Goal: Task Accomplishment & Management: Manage account settings

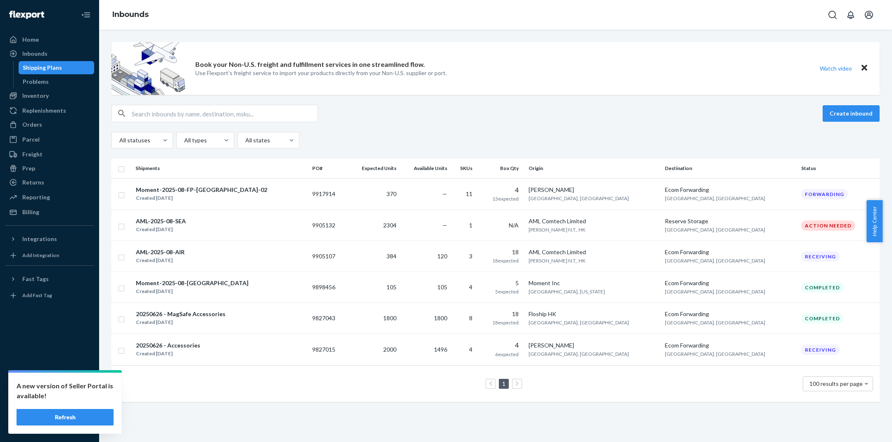
click at [78, 418] on button "Refresh" at bounding box center [65, 417] width 97 height 17
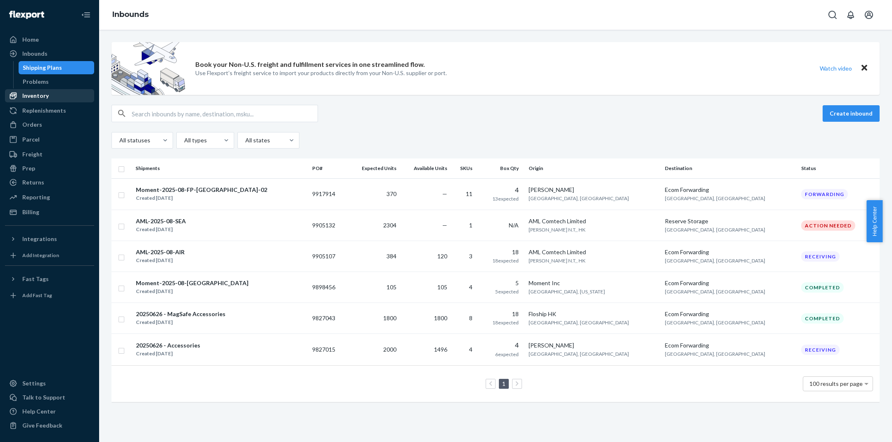
click at [46, 99] on div "Inventory" at bounding box center [35, 96] width 26 height 8
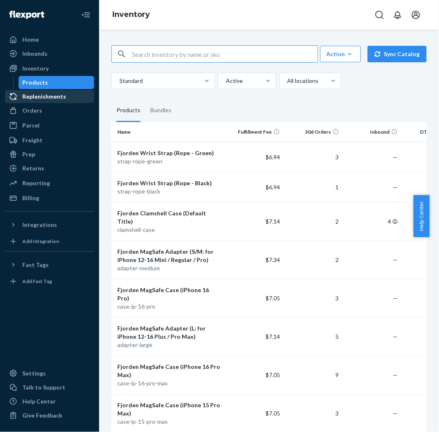
paste input "lux3-pro-ip-17pmx-rp-blk"
type input "lux3-pro-ip-17pmx-rp-blk"
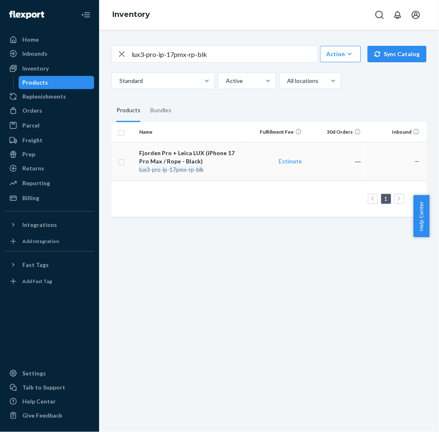
click at [267, 180] on td "Estimate" at bounding box center [276, 161] width 59 height 38
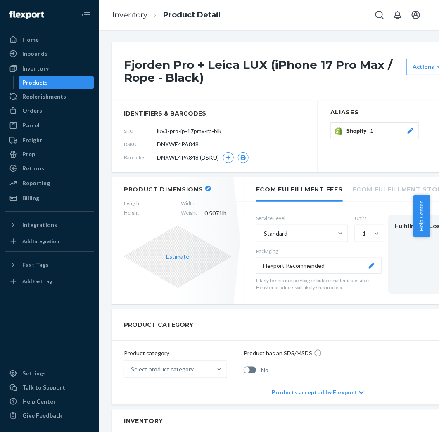
scroll to position [417, 0]
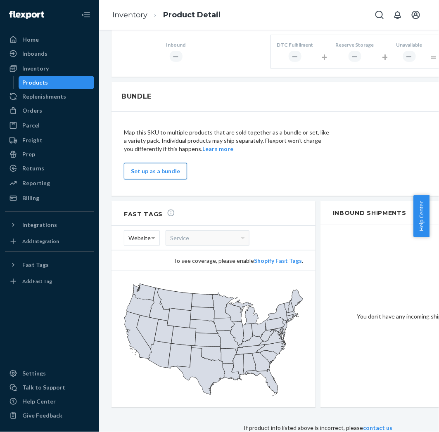
click at [165, 163] on button "Set up as a bundle" at bounding box center [155, 171] width 63 height 17
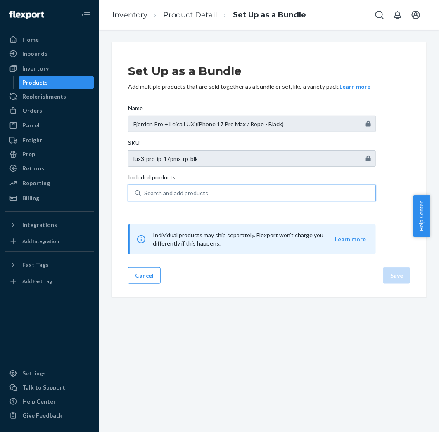
click at [190, 194] on div "Search and add products" at bounding box center [176, 193] width 64 height 8
click at [145, 194] on input "0 results available. Use Up and Down to choose options, press Enter to select t…" at bounding box center [144, 193] width 1 height 8
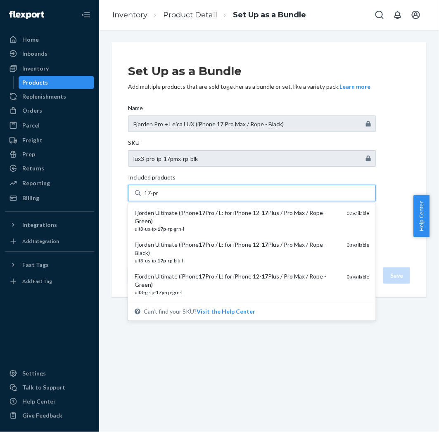
type input "17-pro"
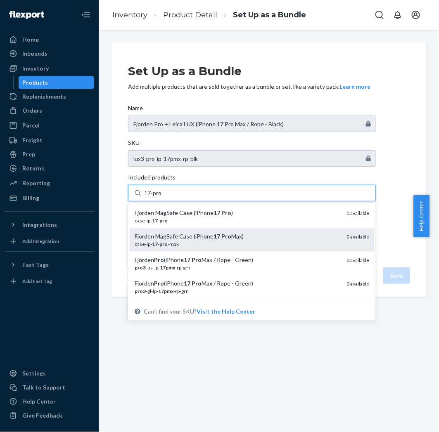
click at [186, 242] on div "case-ip- 17 - pro -max" at bounding box center [237, 244] width 205 height 7
click at [162, 197] on input "17-pro" at bounding box center [153, 193] width 18 height 8
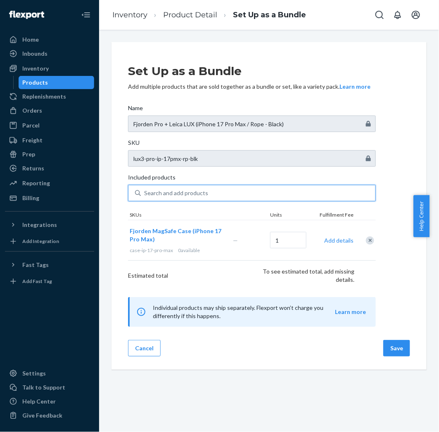
click at [210, 192] on div "Search and add products" at bounding box center [258, 193] width 235 height 15
click at [145, 192] on input "0 results available. Use Up and Down to choose options, press Enter to select t…" at bounding box center [144, 193] width 1 height 8
click at [196, 189] on div "Search and add products" at bounding box center [258, 193] width 235 height 15
click at [145, 189] on input "0 results available. Use Up and Down to choose options, press Enter to select t…" at bounding box center [144, 193] width 1 height 8
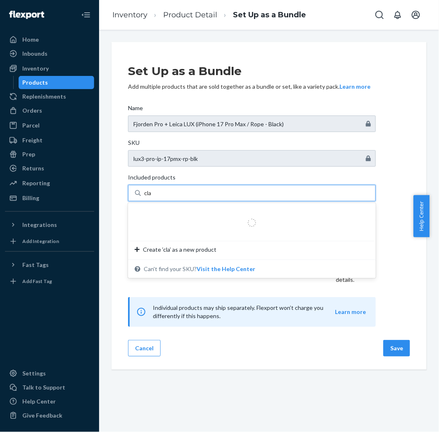
type input "clam"
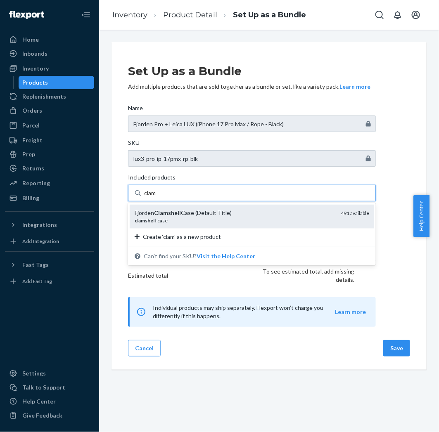
click at [208, 209] on div "Fjorden Clamshell Case (Default Title)" at bounding box center [234, 213] width 199 height 8
click at [157, 197] on input "clam" at bounding box center [150, 193] width 13 height 8
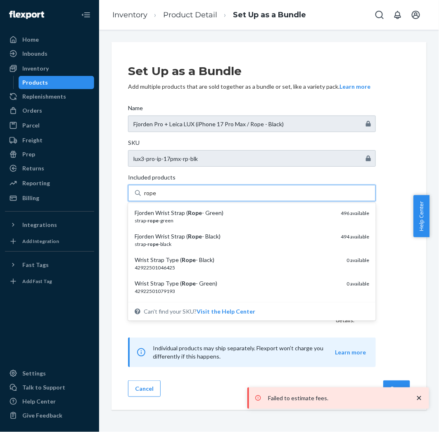
type input "rope-"
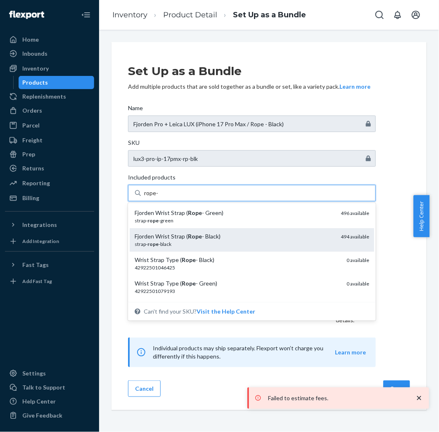
click at [190, 244] on div "strap- rope -black" at bounding box center [234, 244] width 199 height 7
click at [159, 197] on input "rope-" at bounding box center [151, 193] width 14 height 8
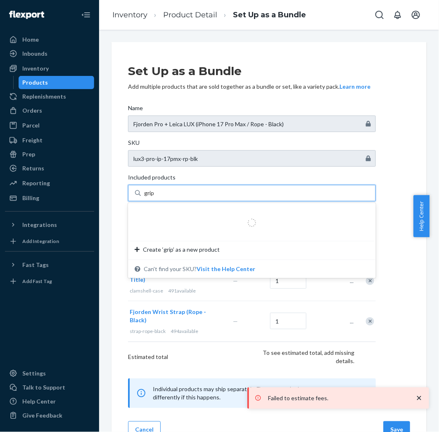
type input "grip3"
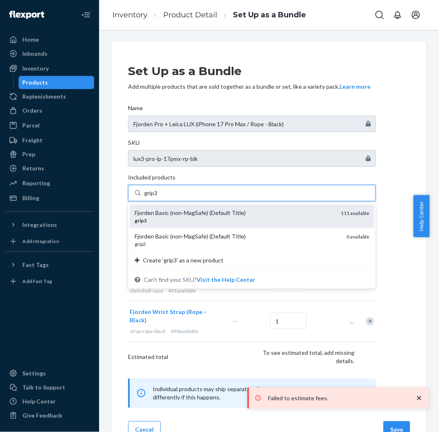
click at [219, 228] on div "Fjorden Basic (non-MagSafe) (Default Title) grip3 111 available" at bounding box center [252, 217] width 244 height 24
click at [158, 197] on input "grip3" at bounding box center [151, 193] width 14 height 8
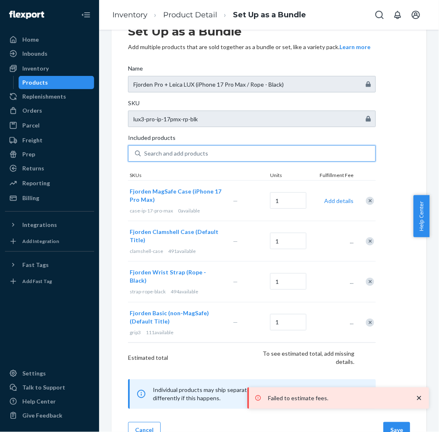
scroll to position [52, 0]
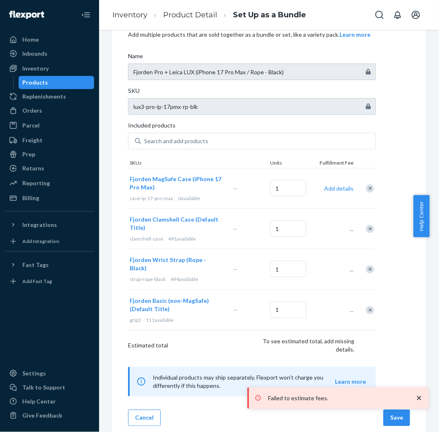
click at [418, 397] on icon "close toast" at bounding box center [419, 398] width 4 height 4
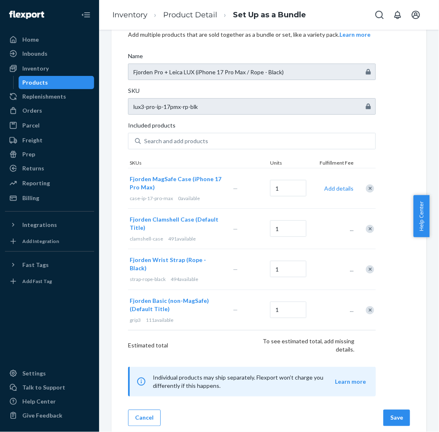
click at [383, 410] on button "Save" at bounding box center [396, 418] width 27 height 17
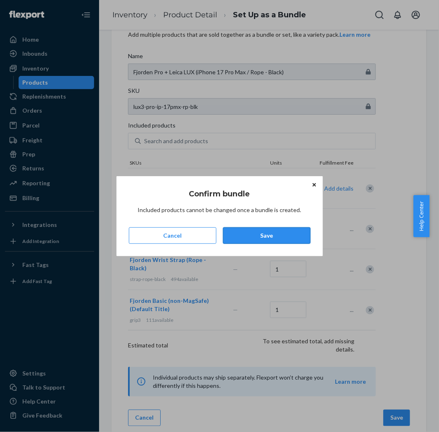
click at [299, 233] on button "Save" at bounding box center [267, 236] width 88 height 17
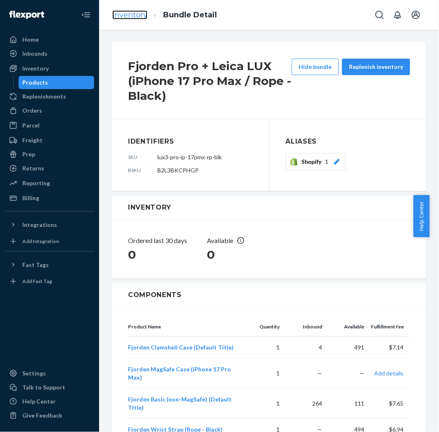
click at [143, 11] on link "Inventory" at bounding box center [129, 14] width 35 height 9
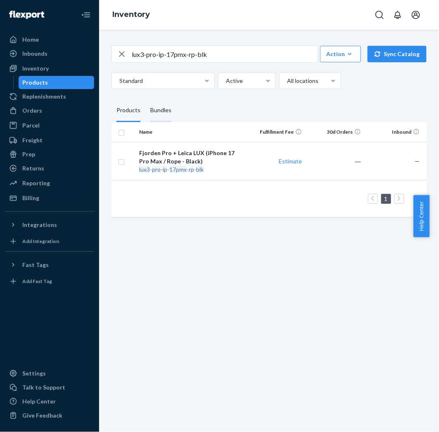
click at [164, 122] on div "Bundles" at bounding box center [160, 110] width 21 height 23
click at [145, 99] on input "Bundles" at bounding box center [145, 99] width 0 height 0
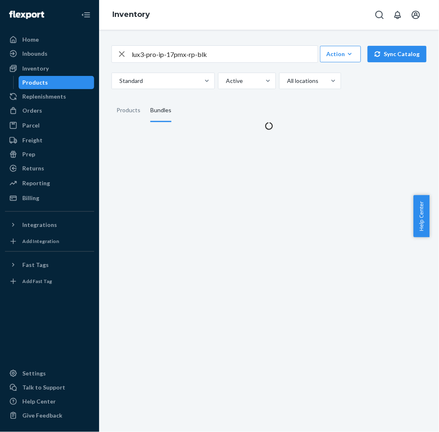
click at [220, 62] on input "lux3-pro-ip-17pmx-rp-blk" at bounding box center [225, 54] width 186 height 17
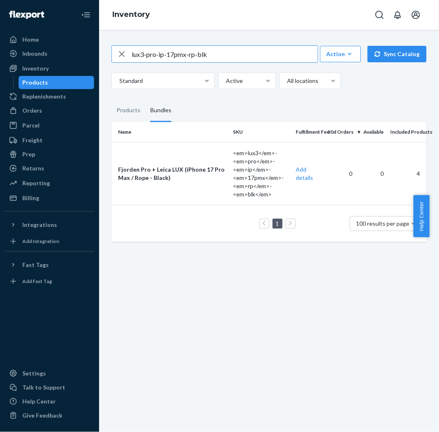
click at [125, 62] on icon "button" at bounding box center [122, 54] width 10 height 17
click at [178, 62] on input "text" at bounding box center [225, 54] width 186 height 17
paste input "lux3-pro-ip-17p-rp-grn"
type input "lux3-pro-ip-17p-rp-grn"
click at [160, 333] on div "lux3-pro-ip-17p-rp-grn Action Create product Create bundle Bulk create products…" at bounding box center [269, 231] width 340 height 403
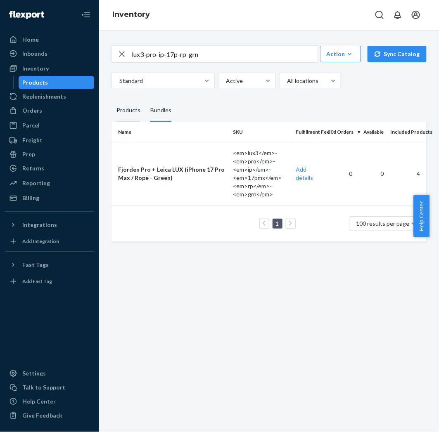
click at [130, 122] on div "Products" at bounding box center [128, 110] width 24 height 23
click at [111, 99] on input "Products" at bounding box center [111, 99] width 0 height 0
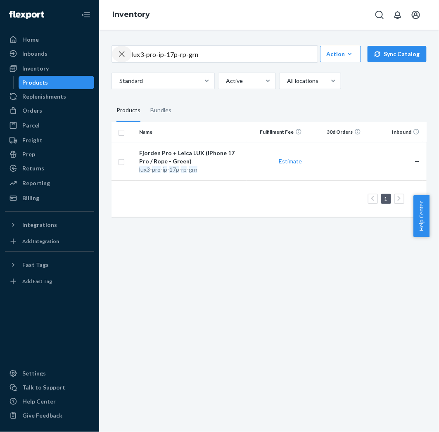
click at [121, 59] on icon "button" at bounding box center [122, 54] width 10 height 17
click at [139, 62] on input "text" at bounding box center [225, 54] width 186 height 17
paste input "lux3-pro-ip-17p-rp-blk"
type input "lux3-pro-ip-17p-rp-blk"
click at [168, 116] on div "Bundles" at bounding box center [160, 110] width 21 height 23
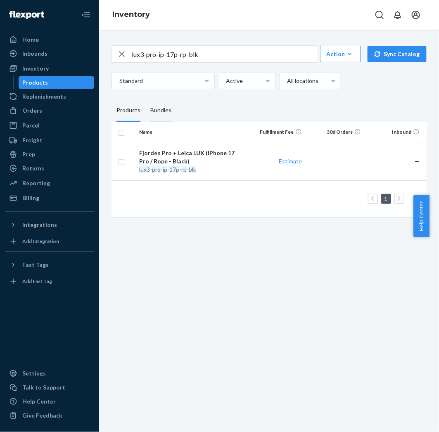
click at [145, 99] on input "Bundles" at bounding box center [145, 99] width 0 height 0
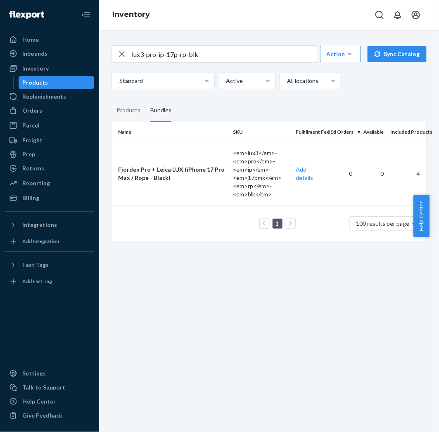
click at [117, 62] on icon "button" at bounding box center [122, 54] width 10 height 17
click at [149, 61] on input "text" at bounding box center [225, 54] width 186 height 17
click at [122, 118] on div "Products" at bounding box center [128, 110] width 24 height 23
click at [111, 99] on input "Products" at bounding box center [111, 99] width 0 height 0
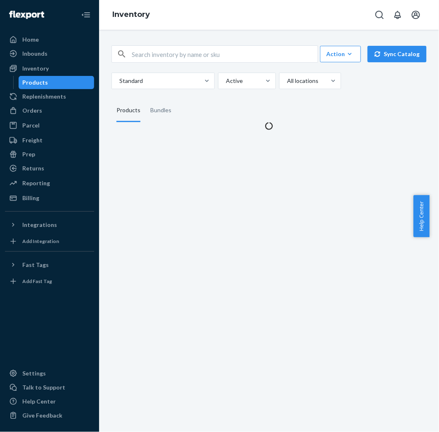
click at [164, 62] on input "text" at bounding box center [225, 54] width 186 height 17
paste input "lux3-pro-ip-16pmx-rp-grn"
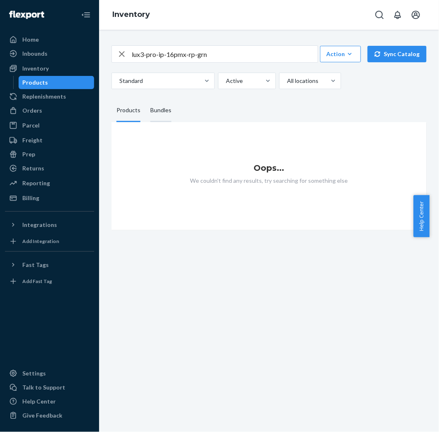
click at [162, 122] on div "Bundles" at bounding box center [160, 110] width 21 height 23
click at [145, 99] on input "Bundles" at bounding box center [145, 99] width 0 height 0
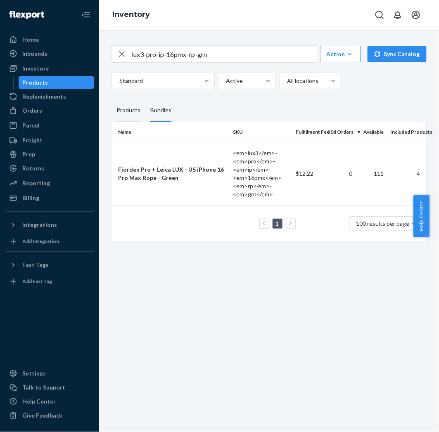
click at [124, 122] on div "Products" at bounding box center [128, 110] width 24 height 23
click at [111, 99] on input "Products" at bounding box center [111, 99] width 0 height 0
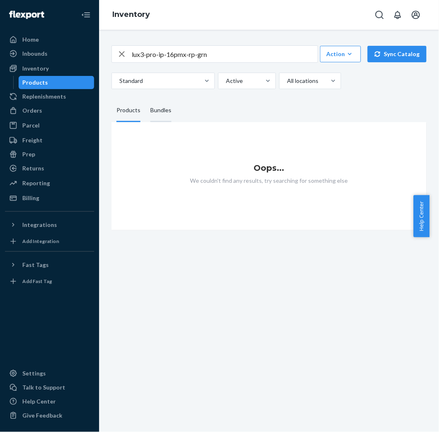
click at [165, 122] on div "Bundles" at bounding box center [160, 110] width 21 height 23
click at [145, 99] on input "Bundles" at bounding box center [145, 99] width 0 height 0
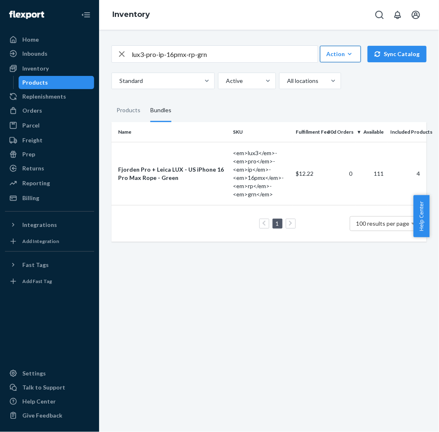
click at [336, 53] on div "Action" at bounding box center [340, 54] width 28 height 8
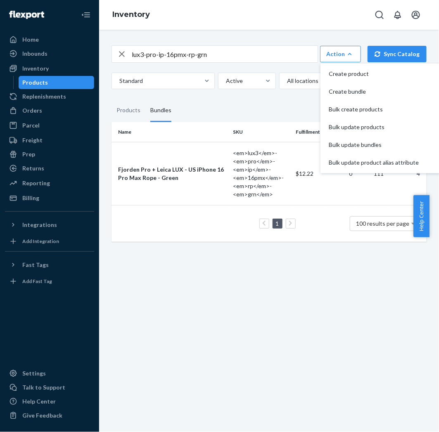
click at [215, 62] on input "lux3-pro-ip-16pmx-rp-grn" at bounding box center [225, 54] width 186 height 17
paste input "blk"
click at [236, 58] on input "lux3-pro-ip-16pmx-rp-blk" at bounding box center [225, 54] width 186 height 17
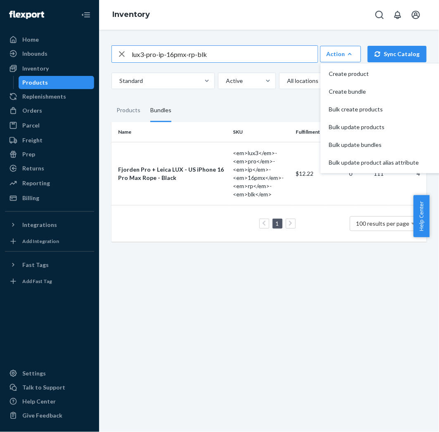
click at [236, 58] on input "lux3-pro-ip-16pmx-rp-blk" at bounding box center [225, 54] width 186 height 17
paste input "-rp-grn"
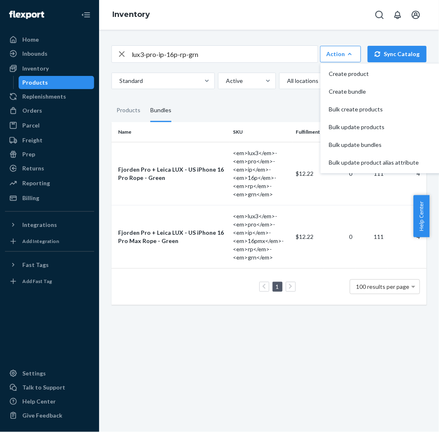
click at [238, 62] on input "lux3-pro-ip-16p-rp-grn" at bounding box center [225, 54] width 186 height 17
click at [212, 57] on input "lux3-pro-ip-16p-rp-grn" at bounding box center [225, 54] width 186 height 17
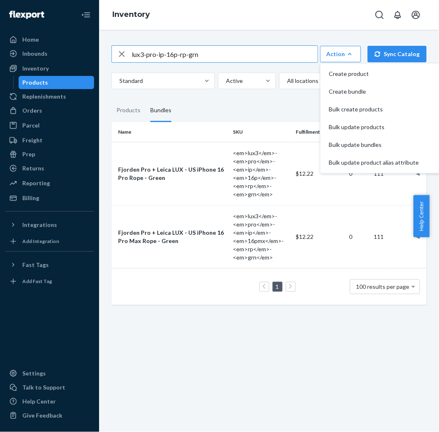
click at [212, 57] on input "lux3-pro-ip-16p-rp-grn" at bounding box center [225, 54] width 186 height 17
paste input "ult-ip-17pmx-rp-grn-m"
type input "lux3-ult-ip-17pmx-rp-grn-m"
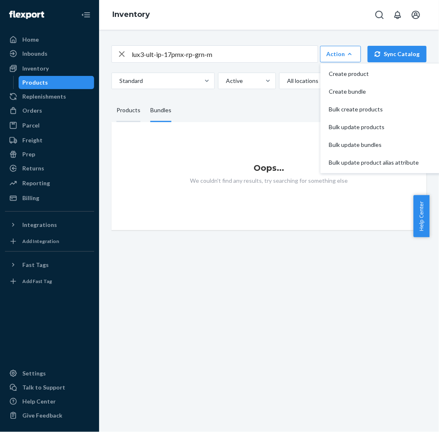
click at [134, 122] on div "Products" at bounding box center [128, 110] width 24 height 23
click at [111, 99] on input "Products" at bounding box center [111, 99] width 0 height 0
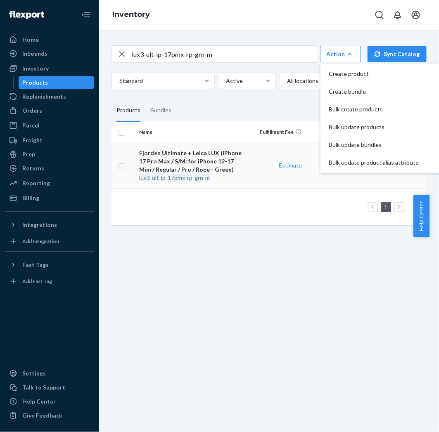
click at [254, 170] on td "Estimate" at bounding box center [276, 165] width 59 height 47
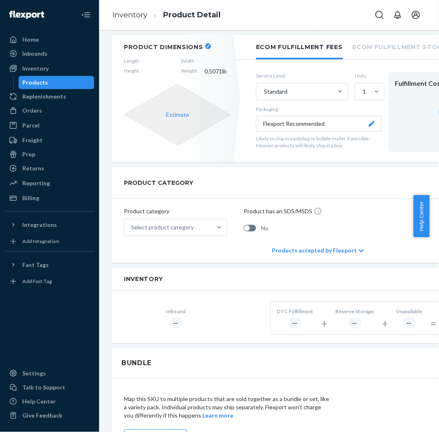
scroll to position [430, 0]
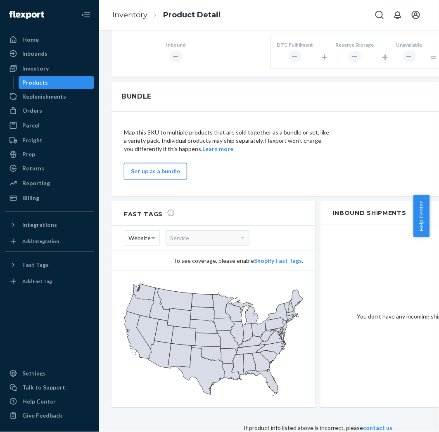
click at [158, 163] on button "Set up as a bundle" at bounding box center [155, 171] width 63 height 17
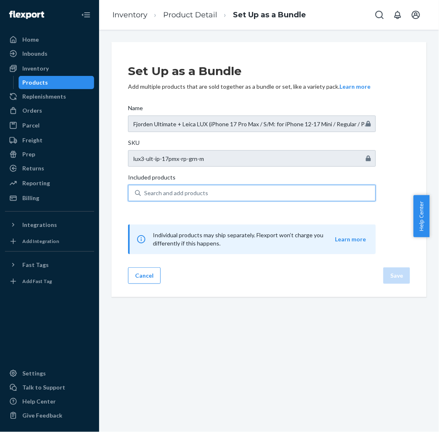
click at [196, 193] on div "Search and add products" at bounding box center [176, 193] width 64 height 8
click at [145, 193] on input "0 results available. Use Up and Down to choose options, press Enter to select t…" at bounding box center [144, 193] width 1 height 8
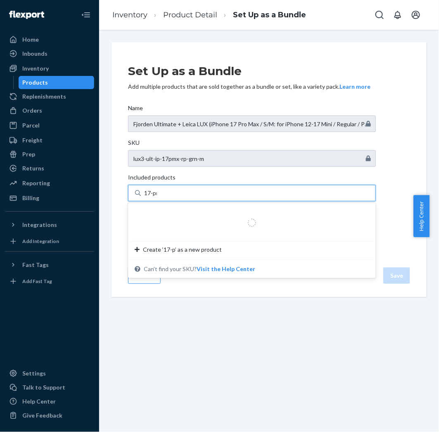
type input "17-pro"
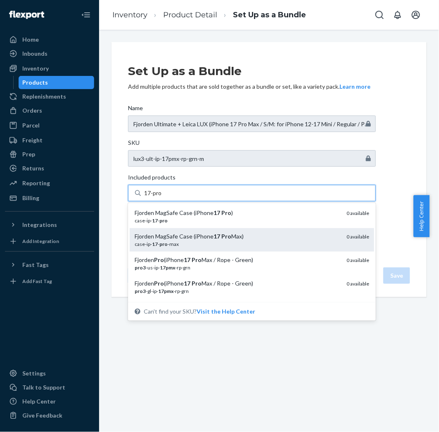
click at [209, 233] on div "Fjorden MagSafe Case (iPhone 17 Pro Max)" at bounding box center [237, 236] width 205 height 8
click at [162, 197] on input "17-pro" at bounding box center [153, 193] width 18 height 8
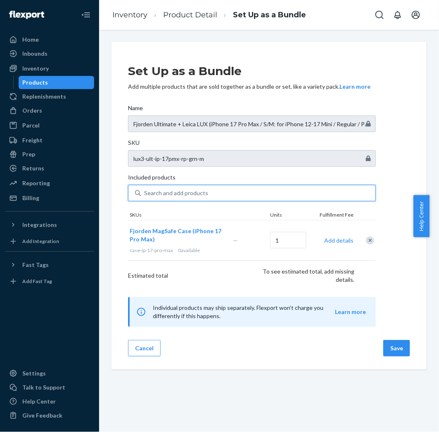
click at [207, 196] on div "Search and add products" at bounding box center [258, 193] width 235 height 15
click at [145, 196] on input "0 results available. Use Up and Down to choose options, press Enter to select t…" at bounding box center [144, 193] width 1 height 8
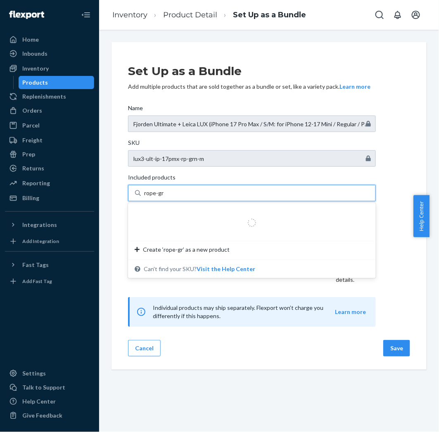
type input "rope-gree"
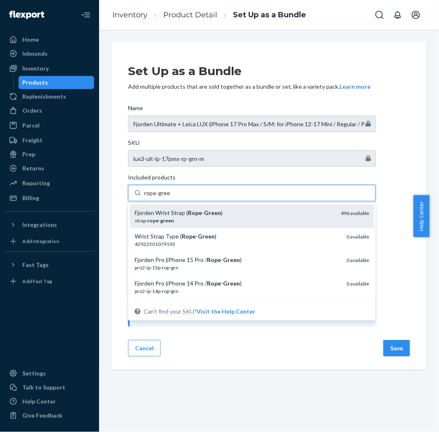
click at [208, 218] on div "strap- rope - green" at bounding box center [234, 220] width 199 height 7
click at [170, 197] on input "rope-gree" at bounding box center [157, 193] width 26 height 8
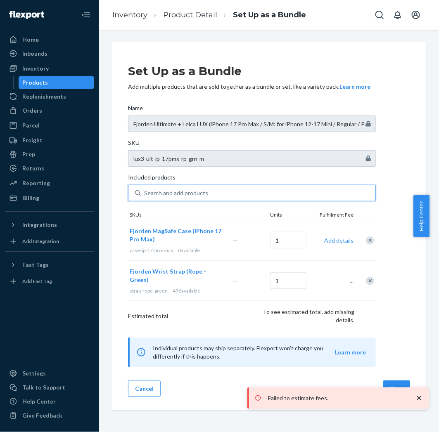
click at [210, 197] on div "Search and add products" at bounding box center [258, 193] width 235 height 15
click at [145, 197] on input "0 results available. Use Up and Down to choose options, press Enter to select t…" at bounding box center [144, 193] width 1 height 8
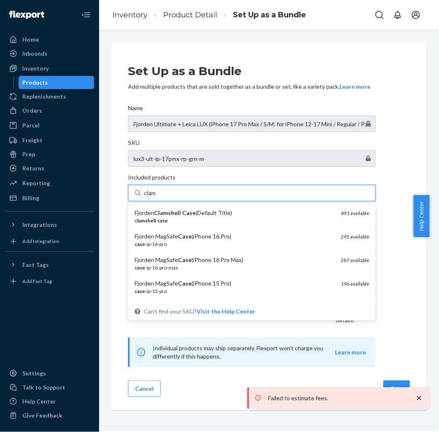
type input "clams"
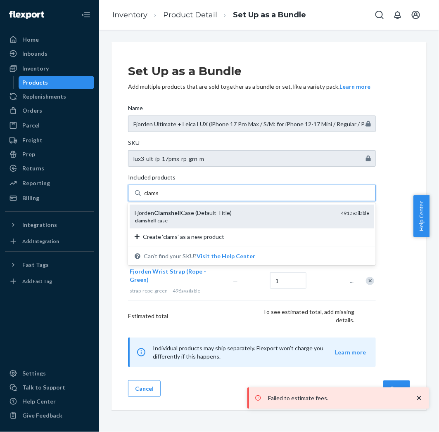
click at [225, 222] on div "clamshell -case" at bounding box center [234, 220] width 199 height 7
click at [159, 197] on input "clams" at bounding box center [151, 193] width 15 height 8
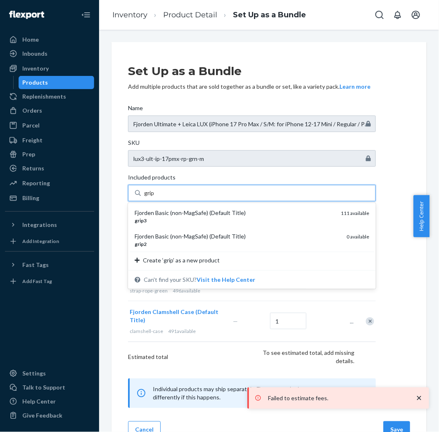
type input "grip3"
click at [318, 219] on div "grip3" at bounding box center [234, 220] width 199 height 7
click at [158, 197] on input "grip3" at bounding box center [151, 193] width 14 height 8
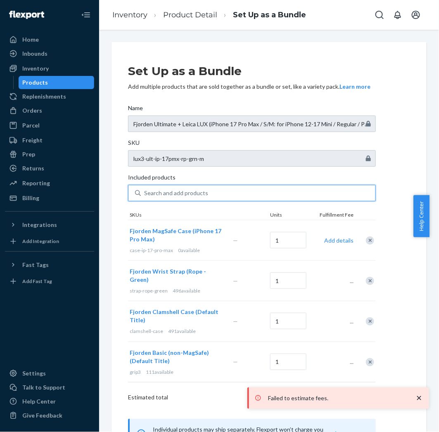
click at [213, 191] on div "Search and add products" at bounding box center [258, 193] width 235 height 15
click at [145, 191] on input "0 results available. Use Up and Down to choose options, press Enter to select t…" at bounding box center [144, 193] width 1 height 8
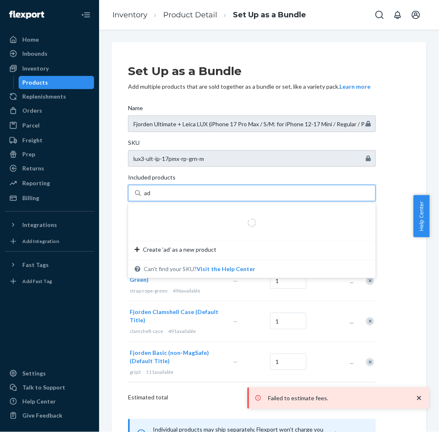
type input "a"
type input "medium"
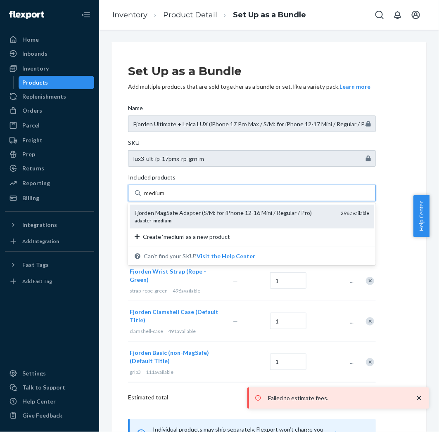
click at [228, 209] on div "Fjorden MagSafe Adapter (S/M: for iPhone 12-16 Mini / Regular / Pro)" at bounding box center [234, 213] width 199 height 8
click at [166, 197] on input "medium" at bounding box center [154, 193] width 21 height 8
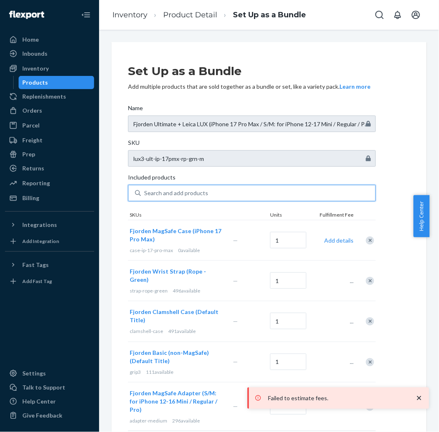
scroll to position [92, 0]
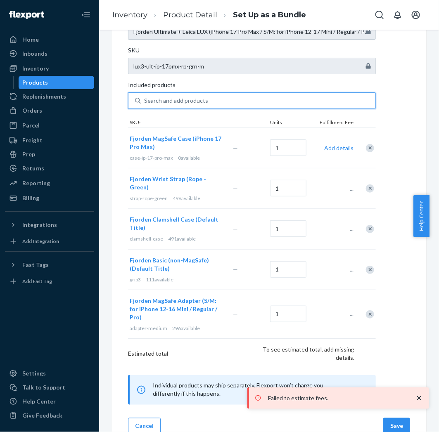
click at [420, 396] on icon "close toast" at bounding box center [419, 398] width 8 height 8
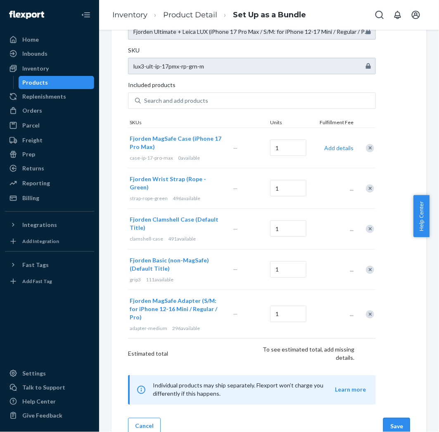
click at [384, 418] on button "Save" at bounding box center [396, 426] width 27 height 17
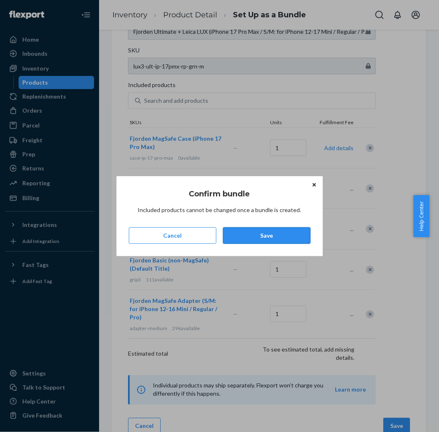
click at [266, 237] on button "Save" at bounding box center [267, 236] width 88 height 17
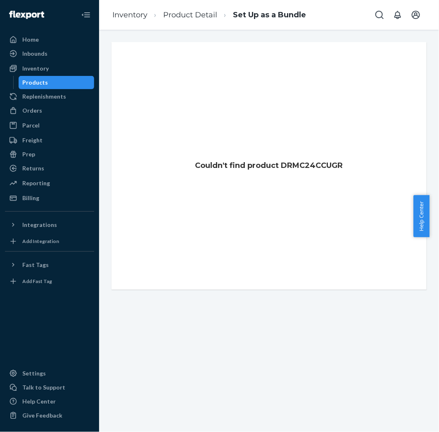
click at [79, 78] on div "Products" at bounding box center [56, 83] width 74 height 12
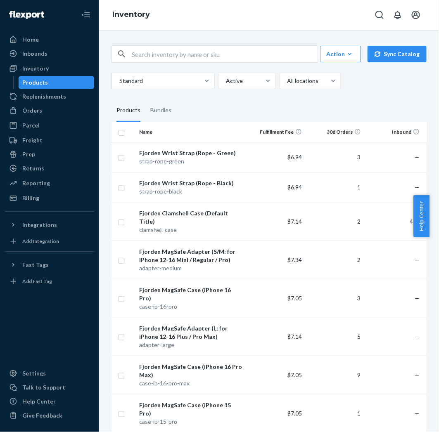
click at [213, 63] on div "Action Create product Create bundle Bulk create products Bulk update products B…" at bounding box center [268, 53] width 315 height 17
click at [213, 62] on input "text" at bounding box center [225, 54] width 186 height 17
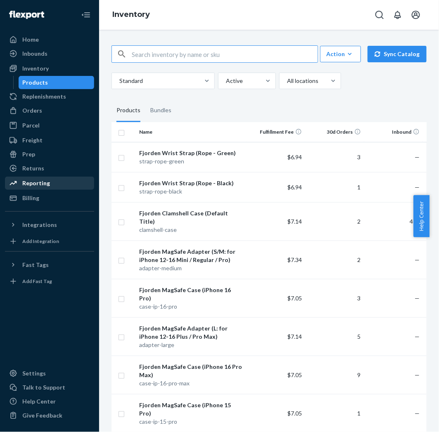
paste input "lux3-ult-ip-17pmx-rp-grn-m"
type input "lux3-ult-ip-17pmx-rp-grn-m"
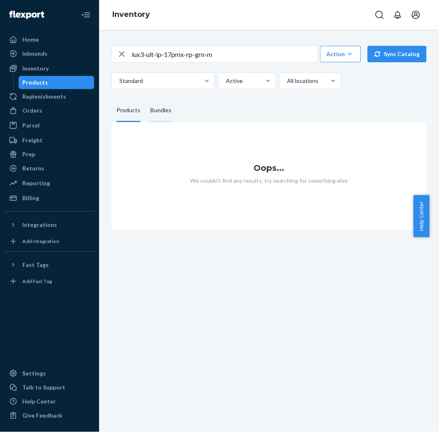
click at [168, 122] on div "Bundles" at bounding box center [160, 110] width 21 height 23
click at [145, 99] on input "Bundles" at bounding box center [145, 99] width 0 height 0
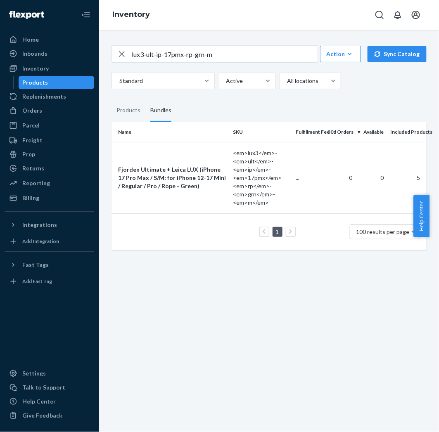
click at [263, 62] on input "lux3-ult-ip-17pmx-rp-grn-m" at bounding box center [225, 54] width 186 height 17
click at [126, 62] on icon "button" at bounding box center [122, 54] width 10 height 17
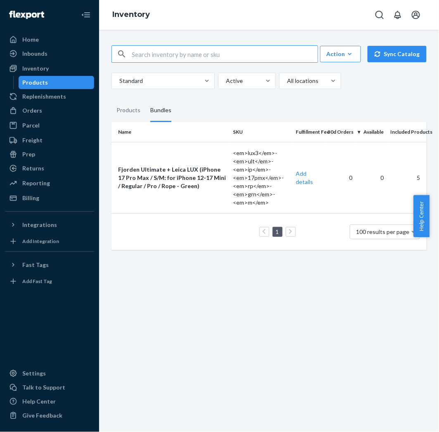
click at [156, 62] on input "text" at bounding box center [225, 54] width 186 height 17
paste input "lux3-ult-ip-17pmx-rp-blk-m"
type input "lux3-ult-ip-17pmx-rp-blk-m"
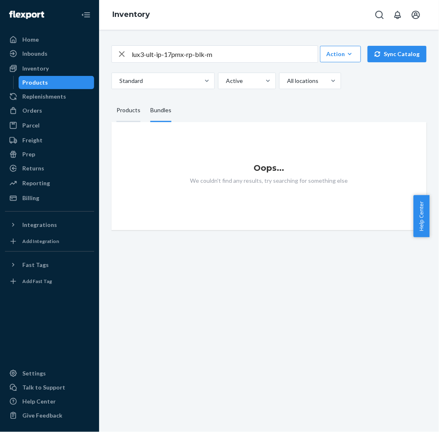
click at [129, 122] on div "Products" at bounding box center [128, 110] width 24 height 23
click at [111, 99] on input "Products" at bounding box center [111, 99] width 0 height 0
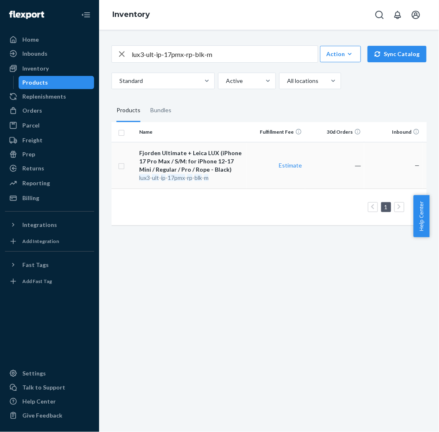
click at [264, 189] on td "Estimate" at bounding box center [276, 165] width 59 height 47
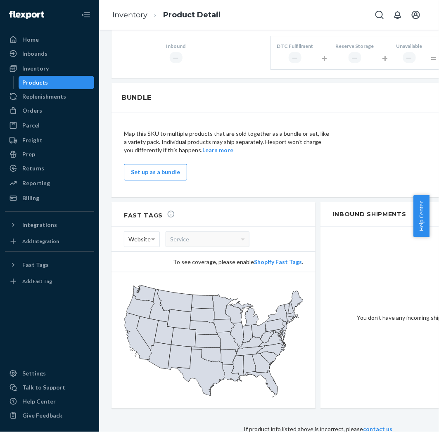
scroll to position [430, 0]
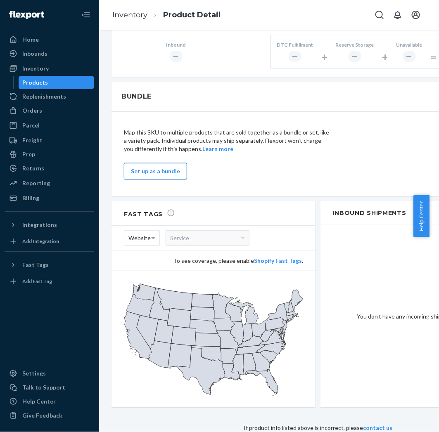
click at [174, 168] on button "Set up as a bundle" at bounding box center [155, 171] width 63 height 17
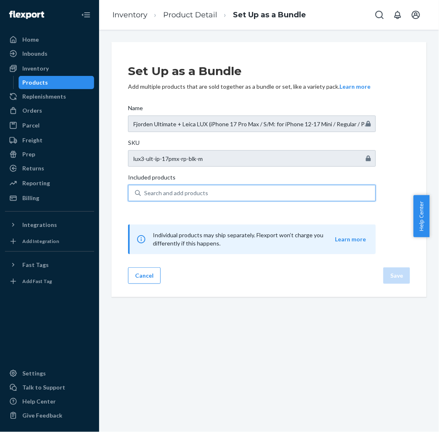
click at [234, 189] on div "Search and add products" at bounding box center [258, 193] width 235 height 15
click at [145, 189] on input "0 results available. Use Up and Down to choose options, press Enter to select t…" at bounding box center [144, 193] width 1 height 8
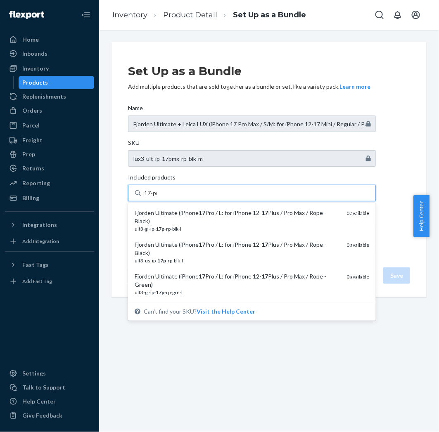
type input "17-pro"
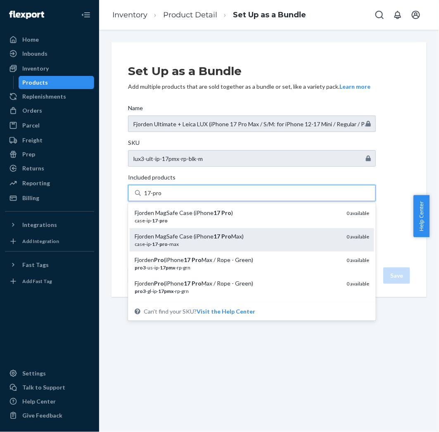
click at [237, 235] on div "Fjorden MagSafe Case (iPhone 17 Pro Max)" at bounding box center [237, 236] width 205 height 8
click at [162, 197] on input "17-pro" at bounding box center [153, 193] width 18 height 8
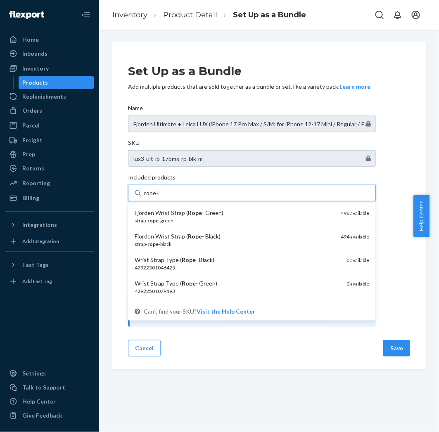
type input "rope-bl"
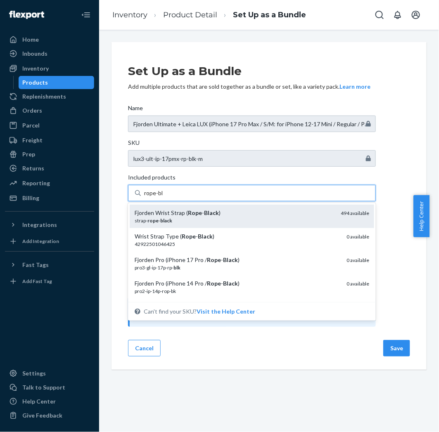
click at [221, 212] on div "Fjorden Wrist Strap ( Rope - Black )" at bounding box center [234, 213] width 199 height 8
click at [164, 197] on input "rope-bl" at bounding box center [153, 193] width 19 height 8
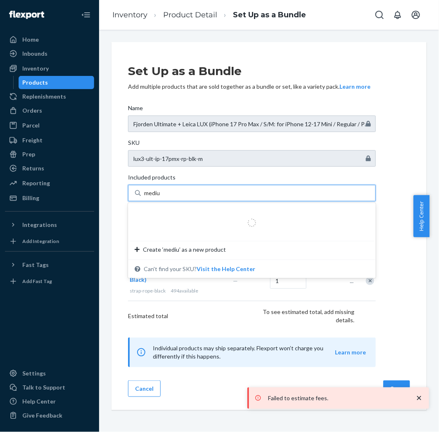
type input "medium"
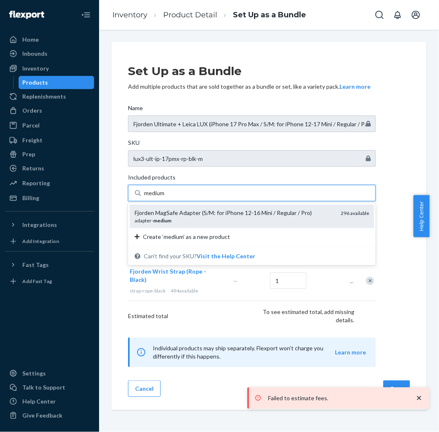
click at [185, 223] on div "adapter- medium" at bounding box center [234, 220] width 199 height 7
click at [166, 197] on input "medium" at bounding box center [154, 193] width 21 height 8
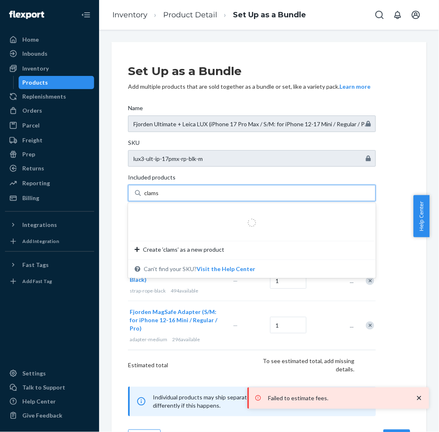
type input "clamsh"
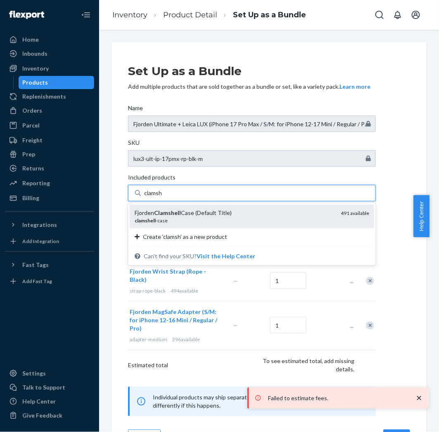
click at [185, 222] on div "clamshell -case" at bounding box center [234, 220] width 199 height 7
click at [163, 197] on input "clamsh" at bounding box center [153, 193] width 19 height 8
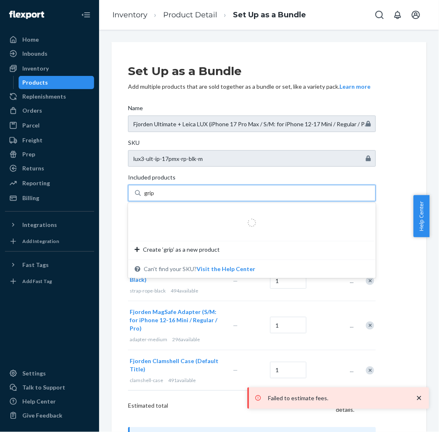
type input "grip3"
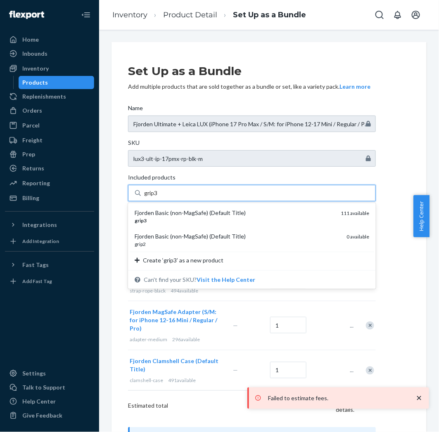
click at [185, 221] on div "grip3" at bounding box center [234, 220] width 199 height 7
click at [158, 197] on input "grip3" at bounding box center [151, 193] width 14 height 8
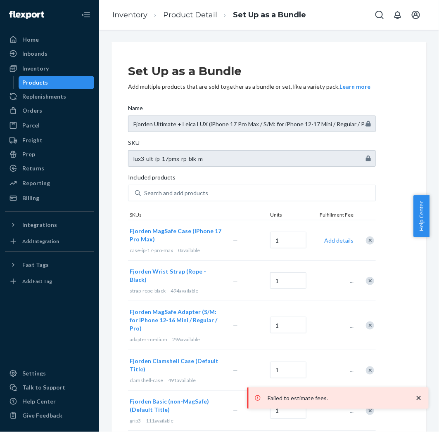
click at [422, 398] on icon "close toast" at bounding box center [419, 398] width 8 height 8
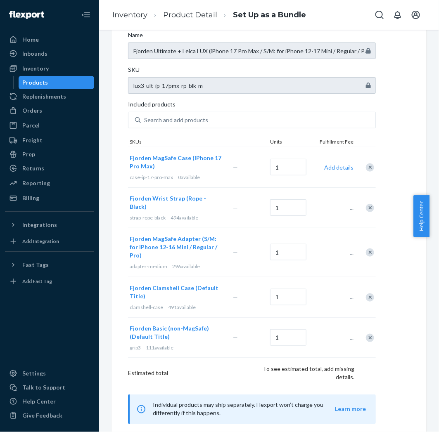
scroll to position [92, 0]
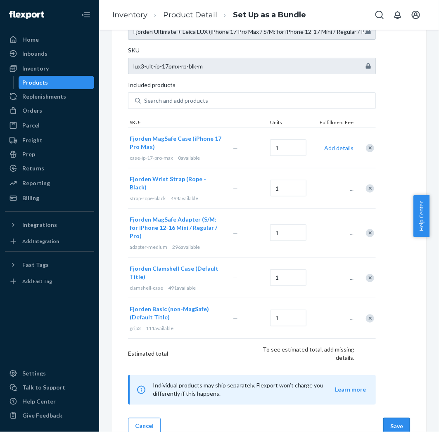
click at [383, 418] on button "Save" at bounding box center [396, 426] width 27 height 17
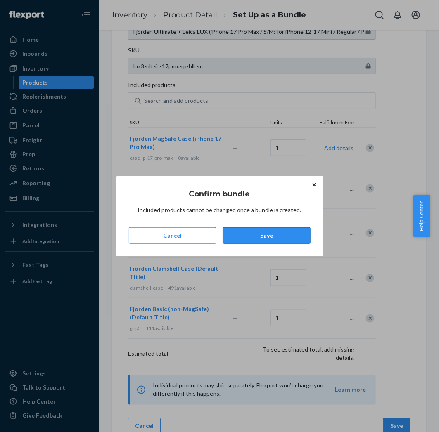
click at [268, 233] on button "Save" at bounding box center [267, 236] width 88 height 17
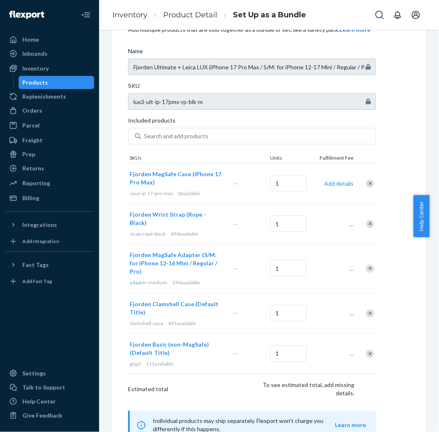
scroll to position [0, 0]
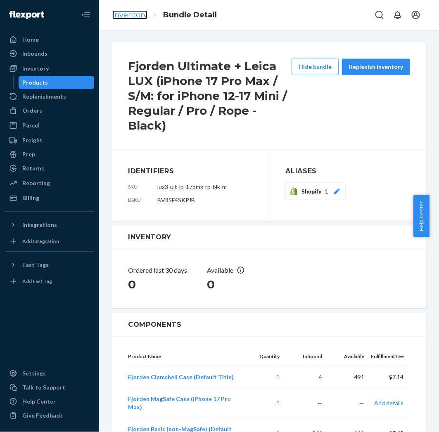
click at [140, 14] on link "Inventory" at bounding box center [129, 14] width 35 height 9
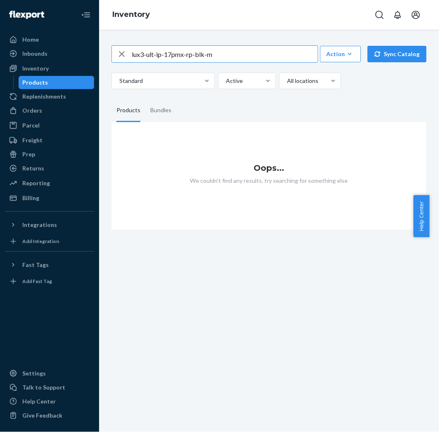
click at [240, 62] on input "lux3-ult-ip-17pmx-rp-blk-m" at bounding box center [225, 54] width 186 height 17
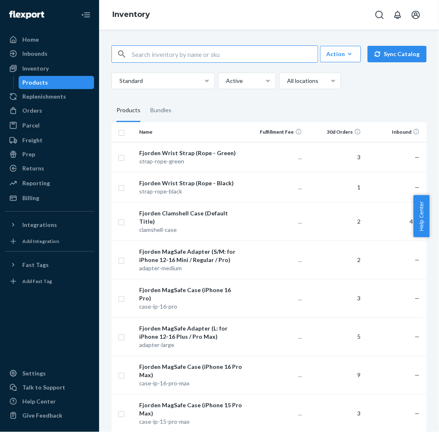
click at [157, 62] on input "text" at bounding box center [225, 54] width 186 height 17
paste input "lux3-ult-ip-17pmx-rp-blk-m"
type input "lux3-ult-ip-17pmx-rp-blk-m"
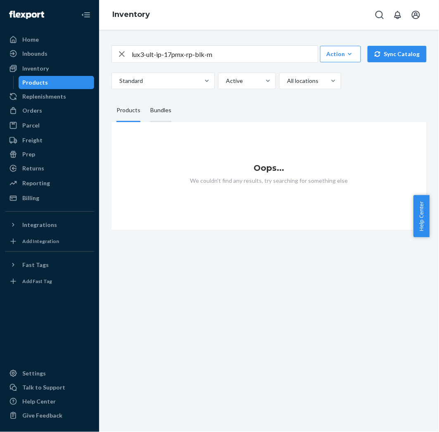
click at [163, 122] on div "Bundles" at bounding box center [160, 110] width 21 height 23
click at [145, 99] on input "Bundles" at bounding box center [145, 99] width 0 height 0
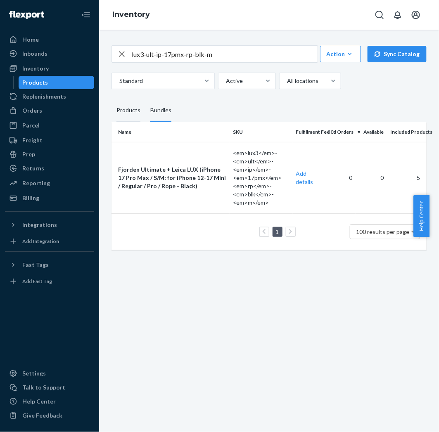
click at [136, 122] on div "Products" at bounding box center [128, 110] width 24 height 23
click at [111, 99] on input "Products" at bounding box center [111, 99] width 0 height 0
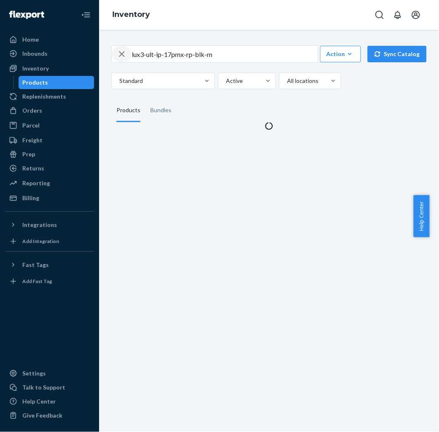
click at [123, 57] on icon "button" at bounding box center [122, 54] width 6 height 6
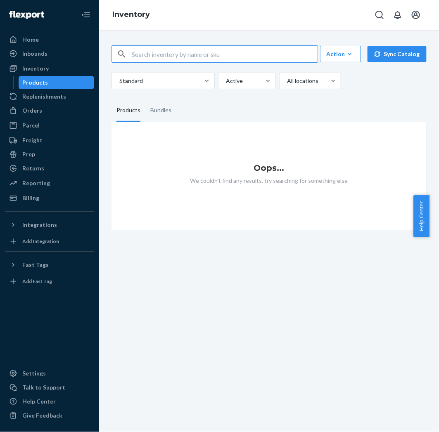
click at [204, 62] on input "text" at bounding box center [225, 54] width 186 height 17
paste input "lux3-pro-ip-16pmx-rp-grn"
click at [157, 122] on div "Bundles" at bounding box center [160, 110] width 21 height 23
click at [145, 99] on input "Bundles" at bounding box center [145, 99] width 0 height 0
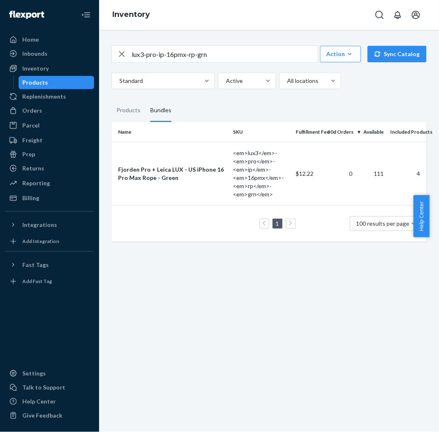
click at [237, 62] on input "lux3-pro-ip-16pmx-rp-grn" at bounding box center [225, 54] width 186 height 17
paste input "blk"
type input "lux3-pro-ip-16pmx-rp-blk"
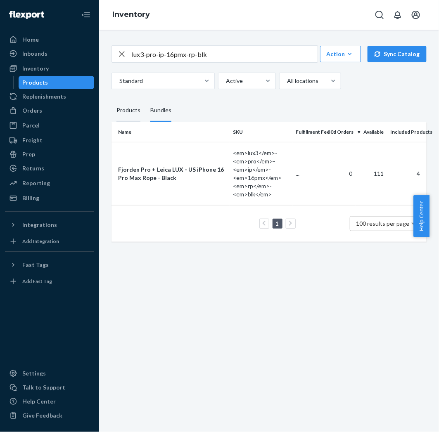
click at [119, 122] on div "Products" at bounding box center [128, 110] width 24 height 23
click at [111, 99] on input "Products" at bounding box center [111, 99] width 0 height 0
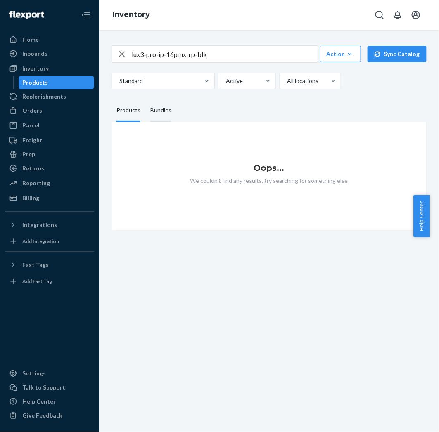
click at [164, 122] on div "Bundles" at bounding box center [160, 110] width 21 height 23
click at [145, 99] on input "Bundles" at bounding box center [145, 99] width 0 height 0
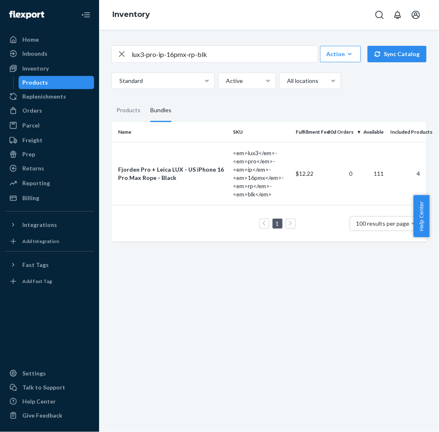
click at [126, 62] on icon "button" at bounding box center [122, 54] width 10 height 17
click at [130, 62] on div "button" at bounding box center [122, 54] width 20 height 17
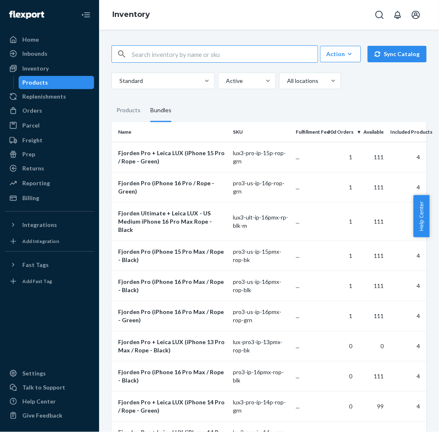
click at [151, 62] on input "text" at bounding box center [225, 54] width 186 height 17
paste input "lux3-pro-ip-16p-rp-grn"
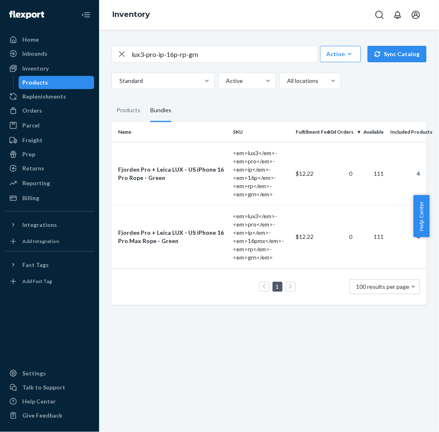
click at [210, 62] on input "lux3-pro-ip-16p-rp-grn" at bounding box center [225, 54] width 186 height 17
paste input "blk"
click at [221, 57] on input "lux3-pro-ip-16p-rp-blk" at bounding box center [225, 54] width 186 height 17
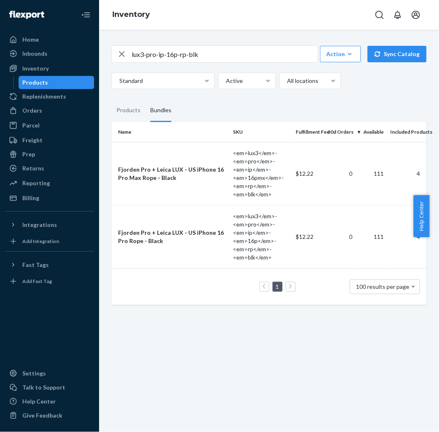
click at [221, 57] on input "lux3-pro-ip-16p-rp-blk" at bounding box center [225, 54] width 186 height 17
paste input "5pmx-rp-grn"
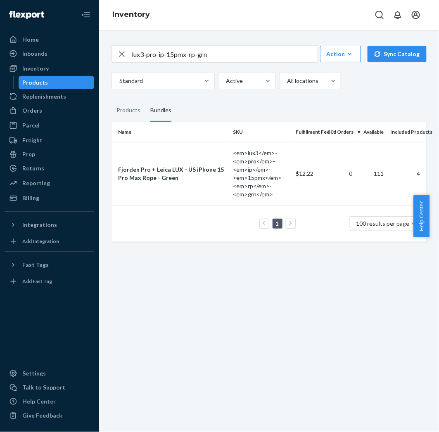
click at [264, 59] on input "lux3-pro-ip-15pmx-rp-grn" at bounding box center [225, 54] width 186 height 17
paste input "blk"
type input "lux3-pro-ip-15pmx-rp-blk"
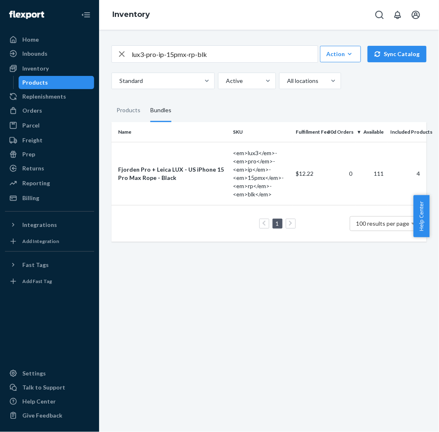
click at [122, 61] on icon "button" at bounding box center [122, 54] width 10 height 17
click at [217, 62] on input "text" at bounding box center [225, 54] width 186 height 17
paste input "lux3-pro-ip-15p-rp-grn"
type input "lux3-pro-ip-15p-rp-grn"
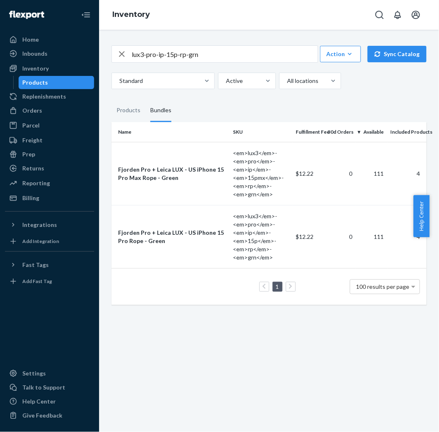
click at [126, 62] on icon "button" at bounding box center [122, 54] width 10 height 17
click at [161, 62] on input "text" at bounding box center [225, 54] width 186 height 17
paste input "lux3-pro-ip-15p-rp-blk"
click at [223, 62] on input "lux3-pro-ip-15p-rp-blk" at bounding box center [225, 54] width 186 height 17
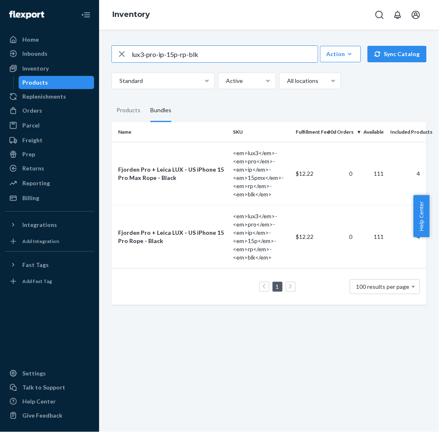
click at [223, 62] on input "lux3-pro-ip-15p-rp-blk" at bounding box center [225, 54] width 186 height 17
paste input "4pmx-rp-grn"
type input "lux3-pro-ip-14pmx-rp-grn"
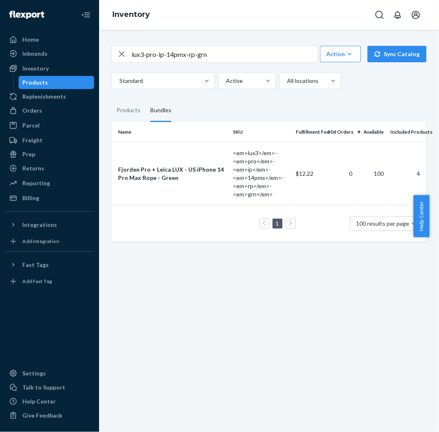
click at [127, 62] on div "button" at bounding box center [122, 54] width 20 height 17
click at [167, 62] on input "text" at bounding box center [225, 54] width 186 height 17
paste input "lux3-pro-ip-14pmx-rp-grn"
click at [210, 60] on input "lux3-pro-ip-14pmx-rp-grn" at bounding box center [225, 54] width 186 height 17
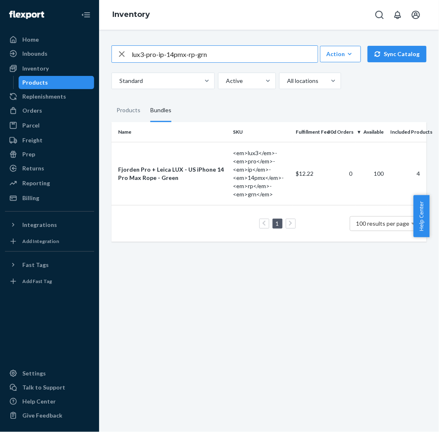
click at [210, 60] on input "lux3-pro-ip-14pmx-rp-grn" at bounding box center [225, 54] width 186 height 17
paste input "blk"
click at [223, 55] on input "lux3-pro-ip-14pmx-rp-blk" at bounding box center [225, 54] width 186 height 17
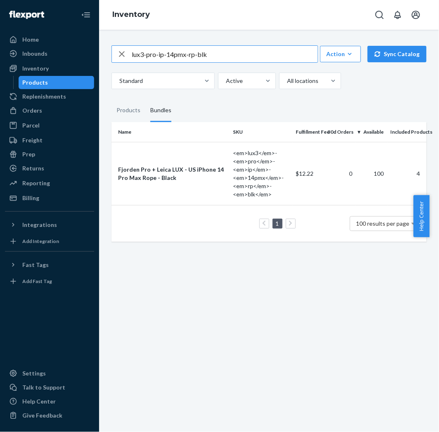
paste input "-rp-grn"
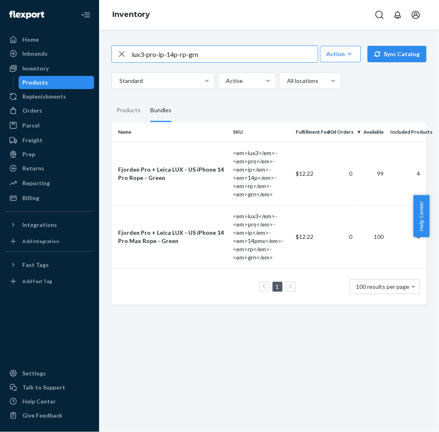
click at [243, 62] on input "lux3-pro-ip-14p-rp-grn" at bounding box center [225, 54] width 186 height 17
paste input "blk"
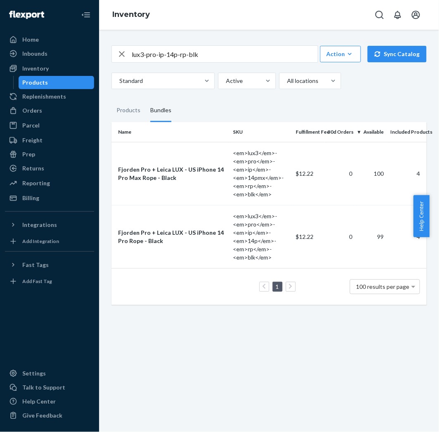
click at [205, 62] on input "lux3-pro-ip-14p-rp-blk" at bounding box center [225, 54] width 186 height 17
paste input "ult-ip-17pmx-rp-blk-m"
type input "lux3-ult-ip-17pmx-rp-blk-m"
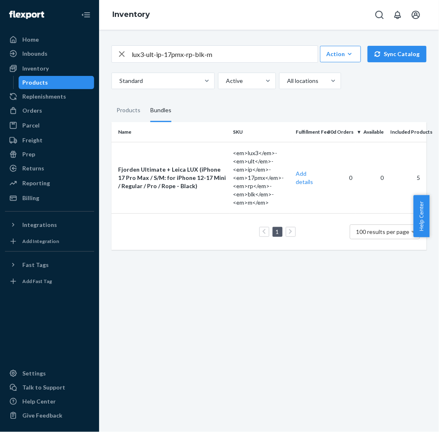
click at [120, 62] on icon "button" at bounding box center [122, 54] width 10 height 17
click at [140, 59] on input "text" at bounding box center [225, 54] width 186 height 17
paste input "lux3-ult-ip-17pmx-rp-grn-l"
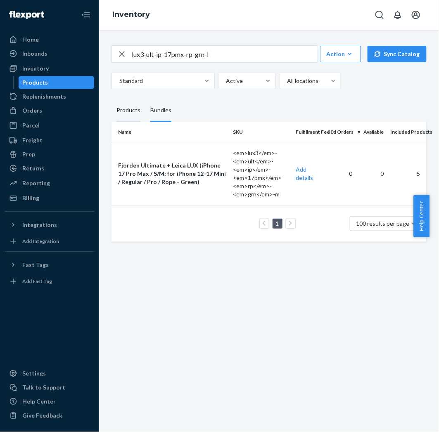
click at [131, 122] on div "Products" at bounding box center [128, 110] width 24 height 23
click at [111, 99] on input "Products" at bounding box center [111, 99] width 0 height 0
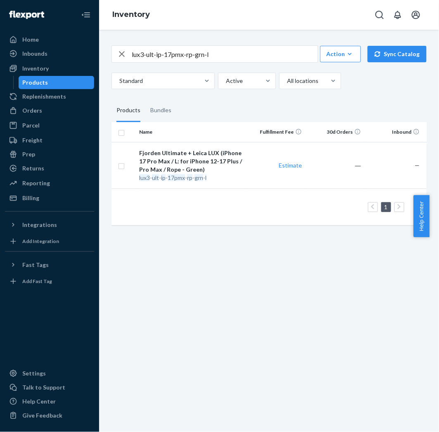
click at [227, 62] on input "lux3-ult-ip-17pmx-rp-grn-l" at bounding box center [225, 54] width 186 height 17
paste input "blk"
click at [157, 122] on div "Bundles" at bounding box center [160, 110] width 21 height 23
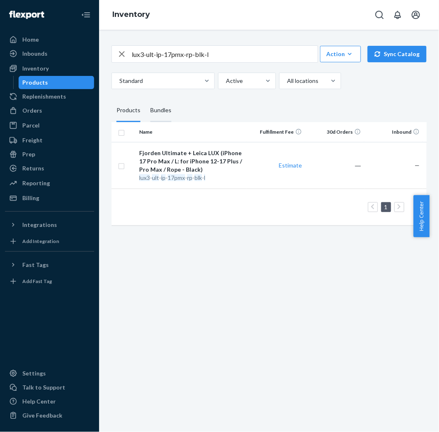
click at [145, 99] on input "Bundles" at bounding box center [145, 99] width 0 height 0
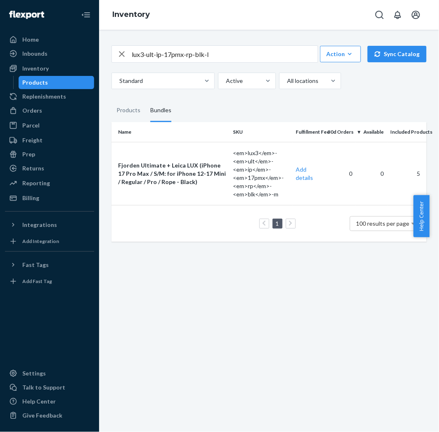
click at [206, 60] on input "lux3-ult-ip-17pmx-rp-blk-l" at bounding box center [225, 54] width 186 height 17
paste input "-rp-grn-m"
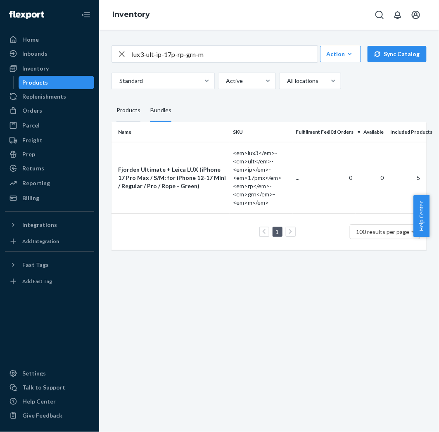
click at [135, 122] on div "Products" at bounding box center [128, 110] width 24 height 23
click at [111, 99] on input "Products" at bounding box center [111, 99] width 0 height 0
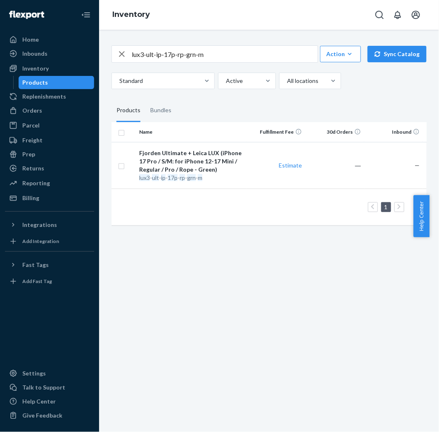
click at [207, 62] on input "lux3-ult-ip-17p-rp-grn-m" at bounding box center [225, 54] width 186 height 17
paste input "blk"
click at [156, 122] on div "Bundles" at bounding box center [160, 110] width 21 height 23
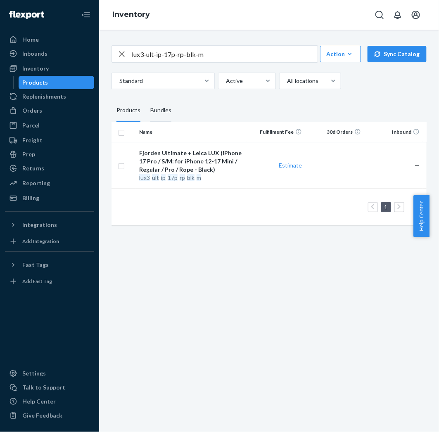
click at [145, 99] on input "Bundles" at bounding box center [145, 99] width 0 height 0
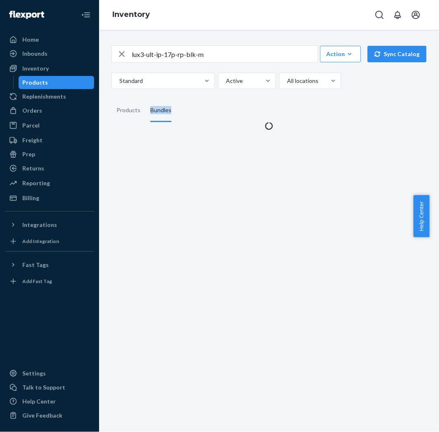
click at [156, 122] on div "Bundles" at bounding box center [160, 110] width 21 height 23
click at [145, 99] on input "Bundles" at bounding box center [145, 99] width 0 height 0
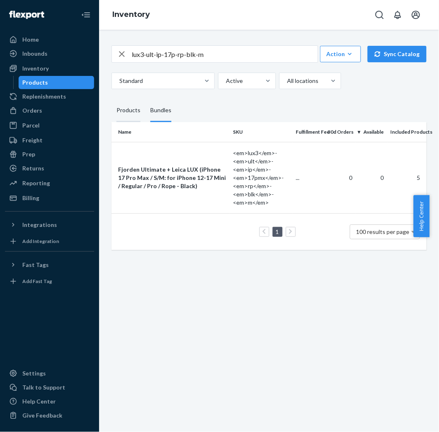
click at [138, 122] on div "Products" at bounding box center [128, 110] width 24 height 23
click at [111, 99] on input "Products" at bounding box center [111, 99] width 0 height 0
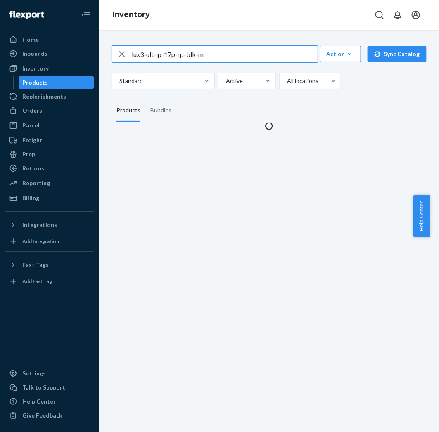
click at [150, 56] on input "lux3-ult-ip-17p-rp-blk-m" at bounding box center [225, 54] width 186 height 17
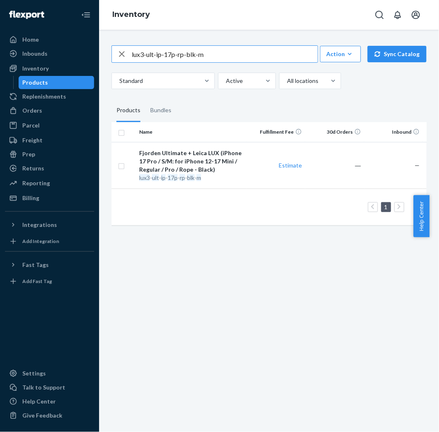
paste input "grn-l"
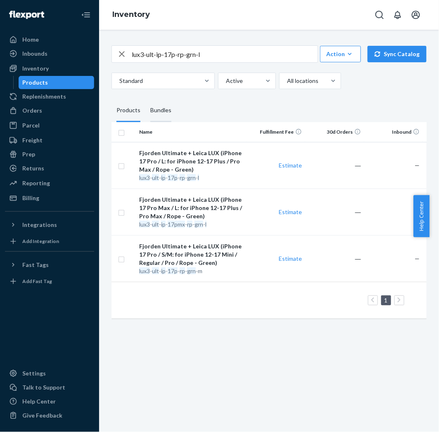
click at [167, 122] on div "Bundles" at bounding box center [160, 110] width 21 height 23
click at [145, 99] on input "Bundles" at bounding box center [145, 99] width 0 height 0
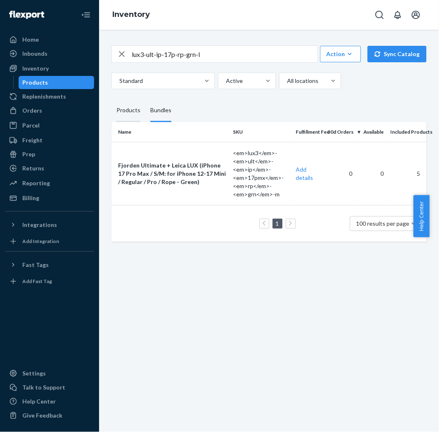
click at [121, 122] on div "Products" at bounding box center [128, 110] width 24 height 23
click at [111, 99] on input "Products" at bounding box center [111, 99] width 0 height 0
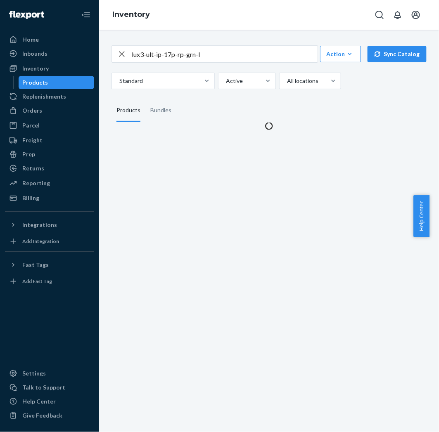
click at [226, 61] on input "lux3-ult-ip-17p-rp-grn-l" at bounding box center [225, 54] width 186 height 17
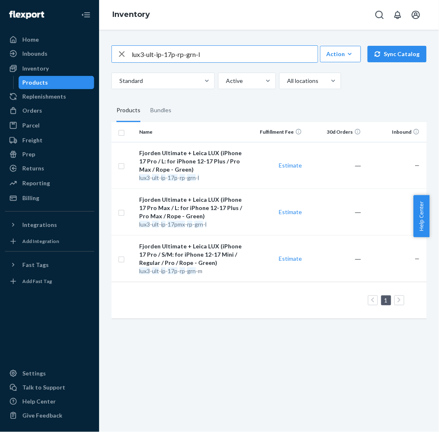
paste input "blk"
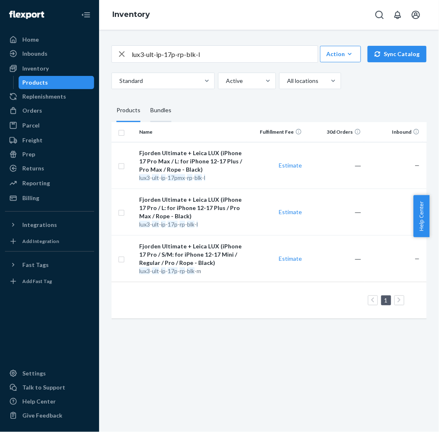
click at [159, 122] on div "Bundles" at bounding box center [160, 110] width 21 height 23
click at [145, 99] on input "Bundles" at bounding box center [145, 99] width 0 height 0
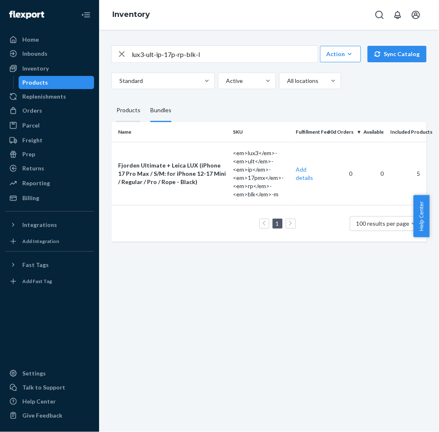
click at [128, 122] on div "Products" at bounding box center [128, 110] width 24 height 23
click at [111, 99] on input "Products" at bounding box center [111, 99] width 0 height 0
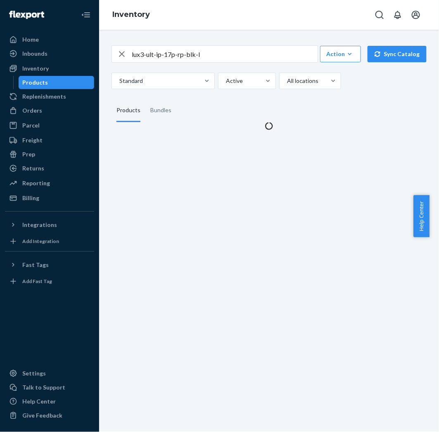
click at [187, 58] on input "lux3-ult-ip-17p-rp-blk-l" at bounding box center [225, 54] width 186 height 17
paste input "6pmx-rp-grn-m"
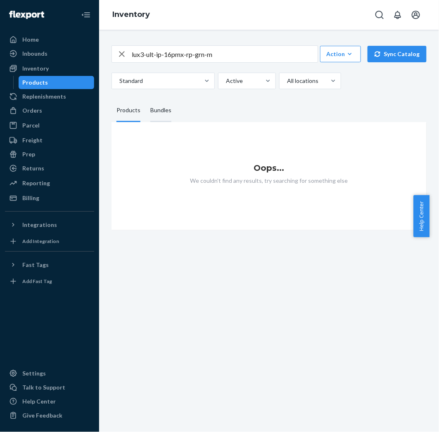
click at [155, 122] on div "Bundles" at bounding box center [160, 110] width 21 height 23
click at [145, 99] on input "Bundles" at bounding box center [145, 99] width 0 height 0
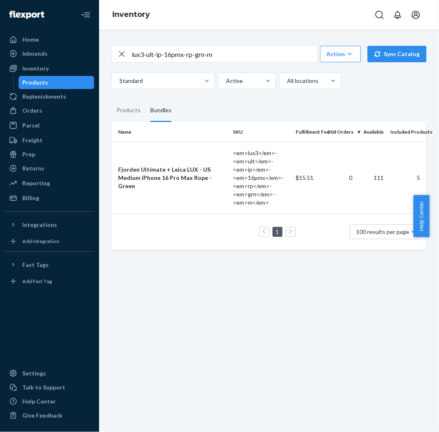
click at [152, 62] on input "lux3-ult-ip-16pmx-rp-grn-m" at bounding box center [225, 54] width 186 height 17
paste input "blk"
type input "lux3-ult-ip-16pmx-rp-blk-m"
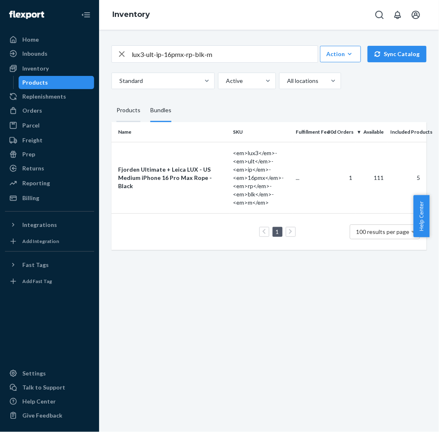
click at [135, 122] on div "Products" at bounding box center [128, 110] width 24 height 23
click at [111, 99] on input "Products" at bounding box center [111, 99] width 0 height 0
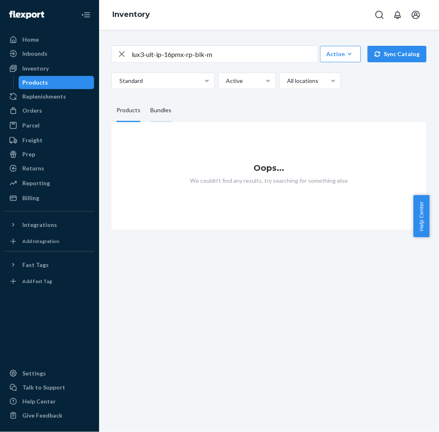
click at [157, 122] on div "Bundles" at bounding box center [160, 110] width 21 height 23
click at [145, 99] on input "Bundles" at bounding box center [145, 99] width 0 height 0
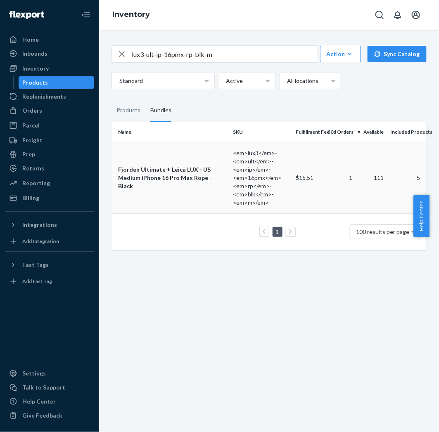
click at [266, 195] on td "<em>lux3</em>-<em>ult</em>-<em>ip</em>-<em>16pmx</em>-<em>rp</em>-<em>blk</em>-…" at bounding box center [261, 177] width 63 height 71
click at [136, 122] on div "Products" at bounding box center [128, 110] width 24 height 23
click at [111, 99] on input "Products" at bounding box center [111, 99] width 0 height 0
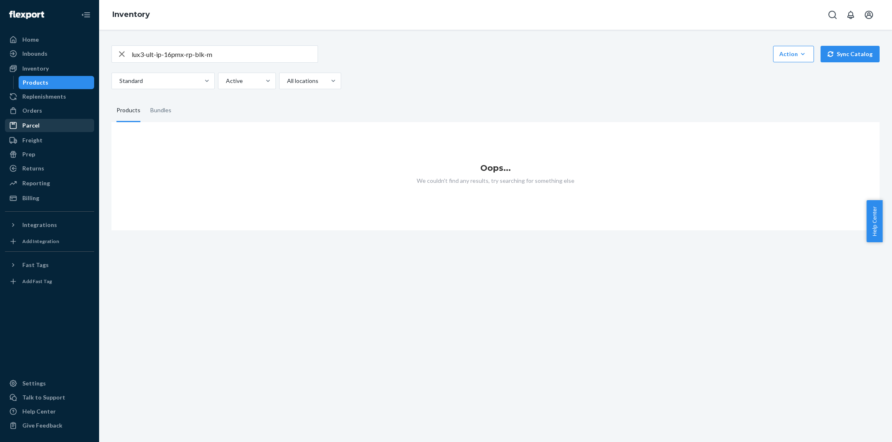
click at [38, 120] on div "Parcel" at bounding box center [50, 126] width 88 height 12
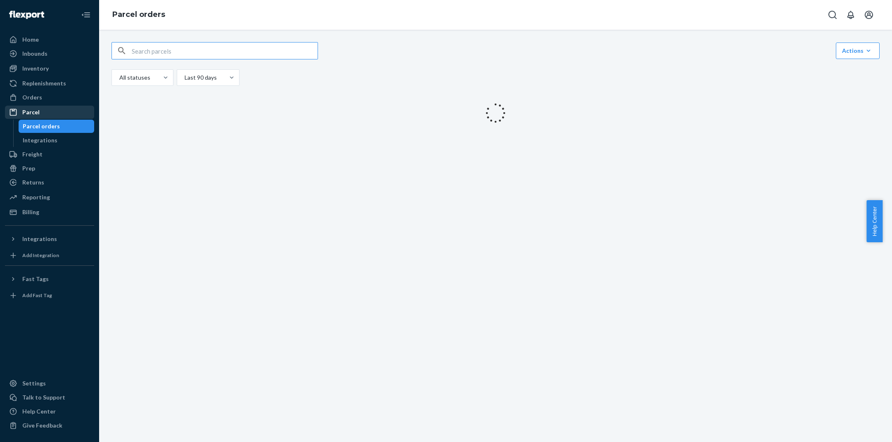
click at [41, 116] on div "Parcel" at bounding box center [50, 113] width 88 height 12
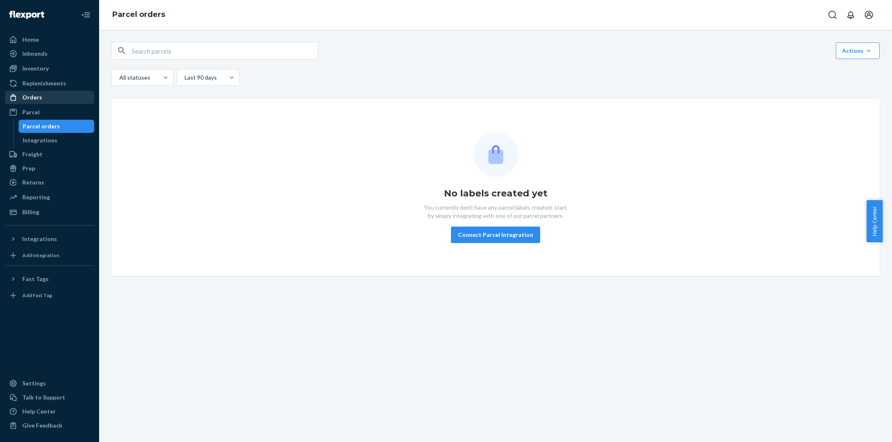
click at [50, 104] on link "Orders" at bounding box center [49, 97] width 89 height 13
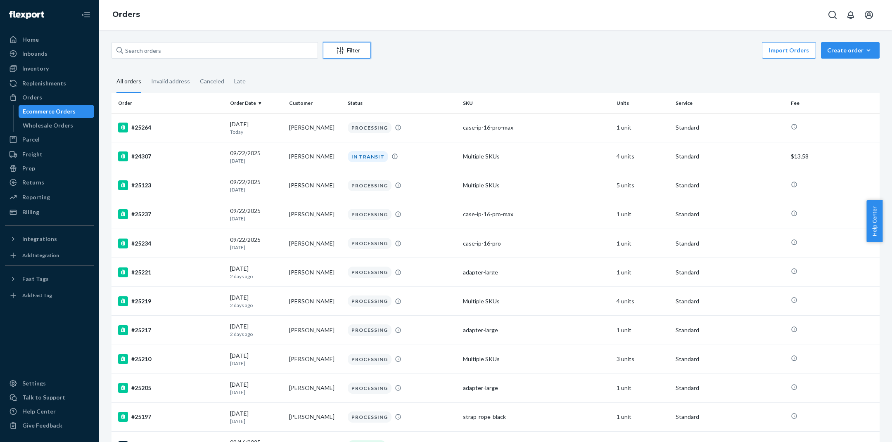
click at [354, 58] on button "Filter" at bounding box center [347, 50] width 48 height 17
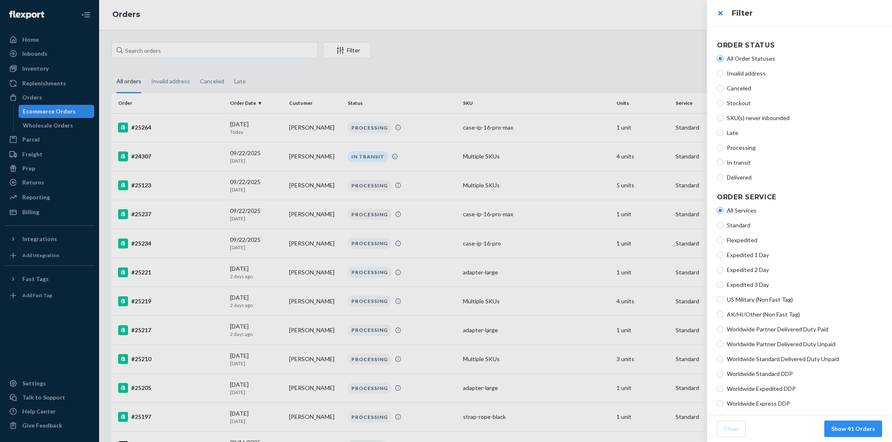
click at [732, 147] on span "Processing" at bounding box center [804, 148] width 155 height 8
click at [723, 147] on input "Processing" at bounding box center [720, 148] width 7 height 7
radio input "true"
radio input "false"
click at [854, 428] on button "Show 18 Orders" at bounding box center [853, 429] width 58 height 17
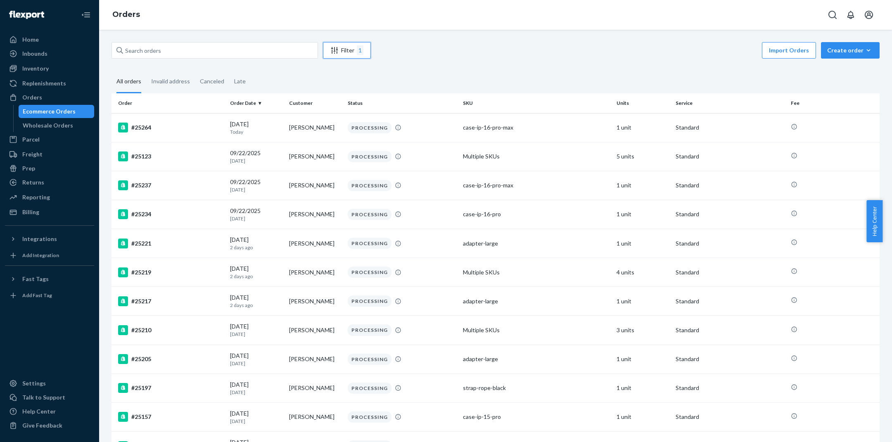
click at [337, 53] on icon "Filter" at bounding box center [334, 50] width 8 height 8
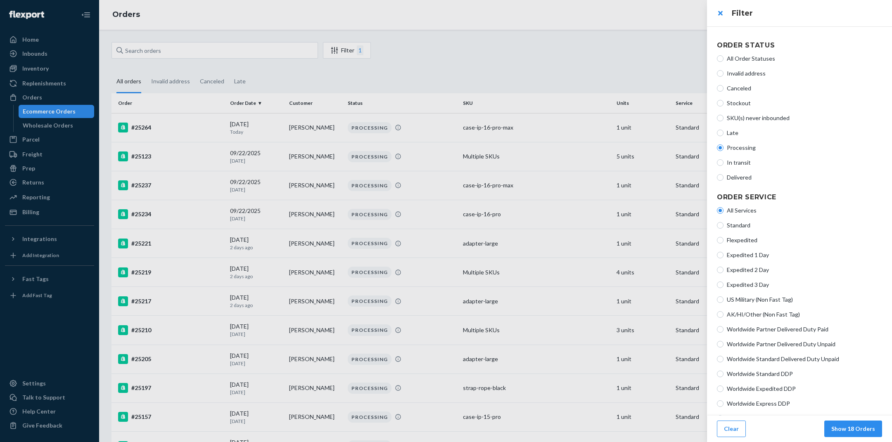
click at [743, 161] on span "In transit" at bounding box center [804, 163] width 155 height 8
click at [723, 161] on input "In transit" at bounding box center [720, 162] width 7 height 7
radio input "true"
radio input "false"
click at [848, 424] on button "Show 8 Orders" at bounding box center [855, 429] width 55 height 17
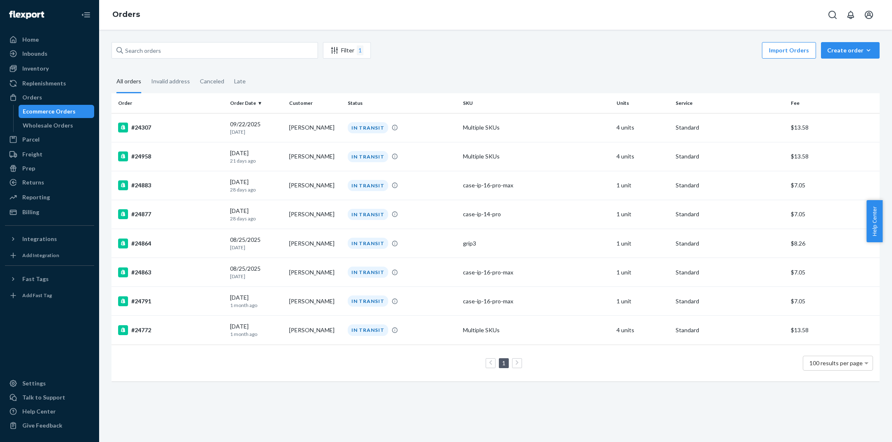
click at [254, 101] on th "Order Date" at bounding box center [256, 103] width 59 height 20
click at [249, 107] on th "Order Date" at bounding box center [256, 103] width 59 height 20
click at [347, 48] on div "Filter 1" at bounding box center [346, 50] width 47 height 10
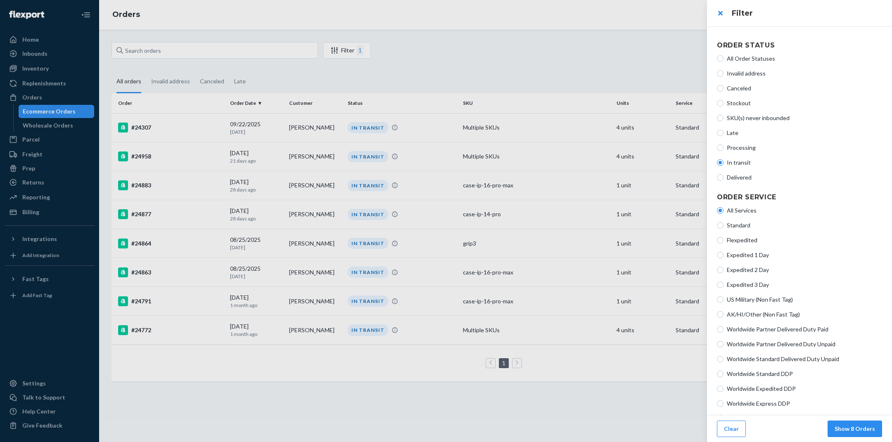
click at [741, 57] on span "All Order Statuses" at bounding box center [804, 59] width 155 height 8
click at [723, 57] on input "All Order Statuses" at bounding box center [720, 58] width 7 height 7
radio input "true"
radio input "false"
click at [880, 413] on article "Order Status All Order Statuses Invalid address Canceled Stockout SKU(s) never …" at bounding box center [799, 260] width 185 height 469
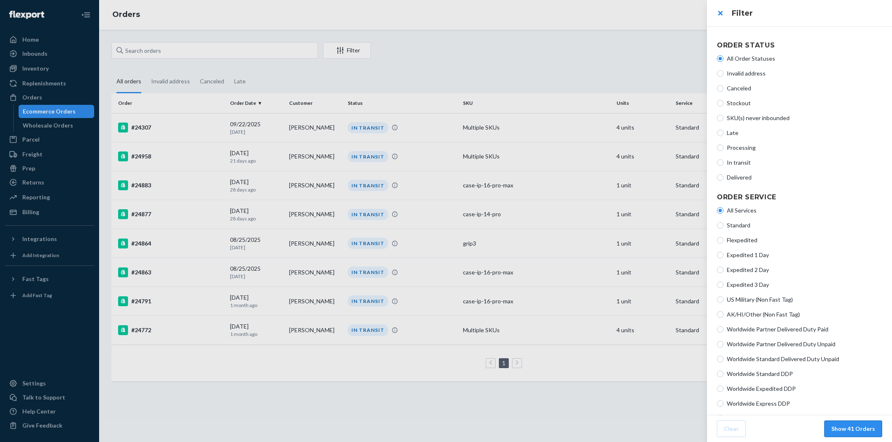
click at [859, 425] on button "Show 41 Orders" at bounding box center [853, 429] width 58 height 17
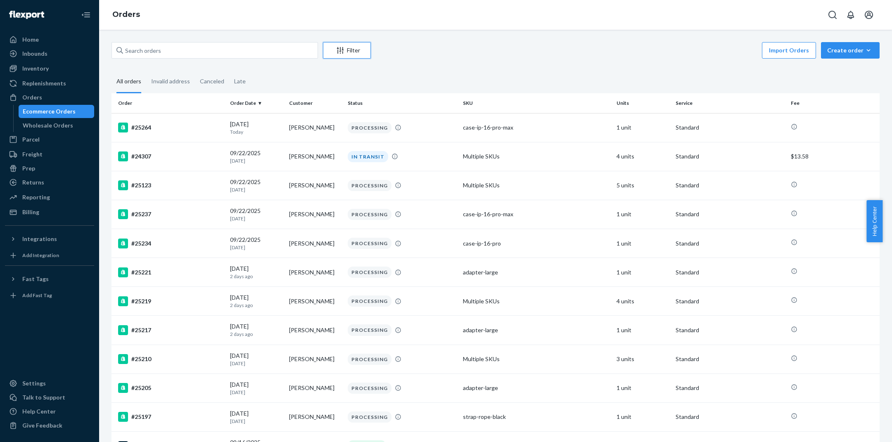
click at [353, 50] on div "Filter" at bounding box center [346, 50] width 47 height 8
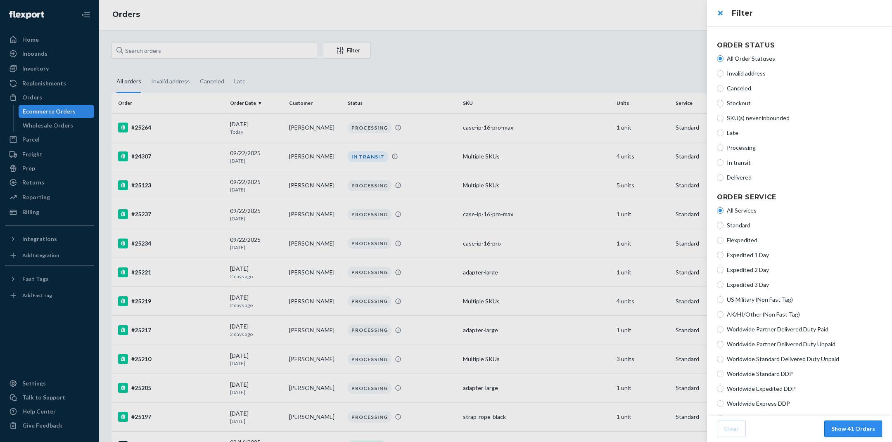
click at [866, 429] on button "Show 41 Orders" at bounding box center [853, 429] width 58 height 17
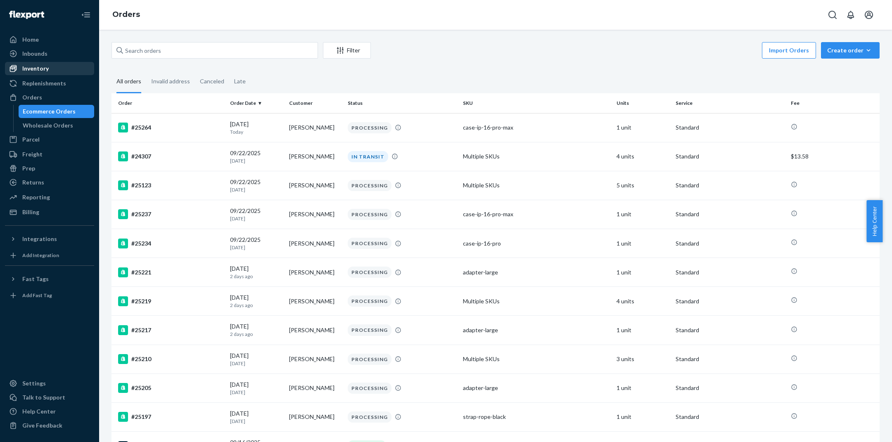
click at [43, 71] on div "Inventory" at bounding box center [35, 68] width 26 height 8
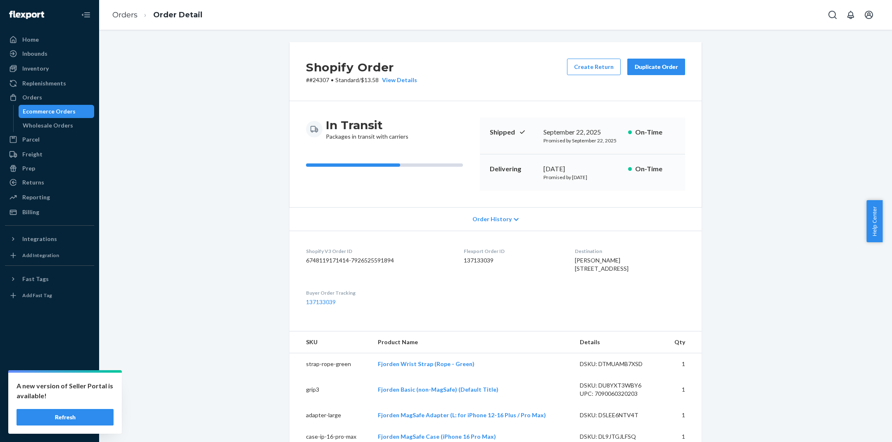
click at [75, 412] on button "Refresh" at bounding box center [65, 417] width 97 height 17
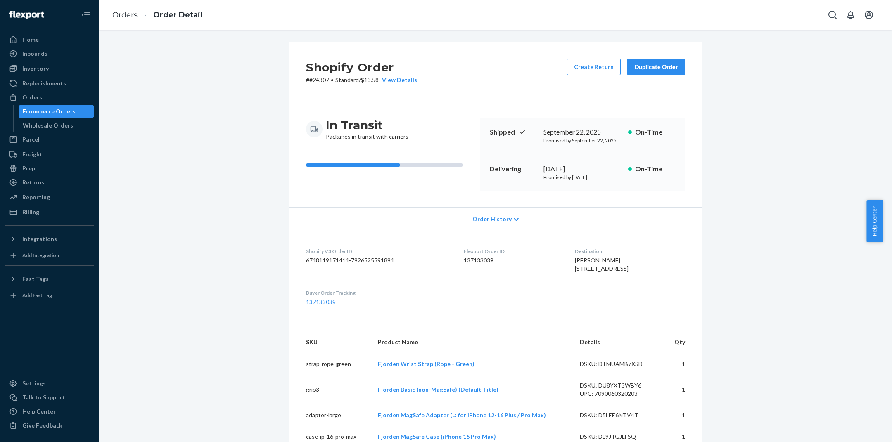
click at [74, 113] on div "Ecommerce Orders" at bounding box center [56, 112] width 74 height 12
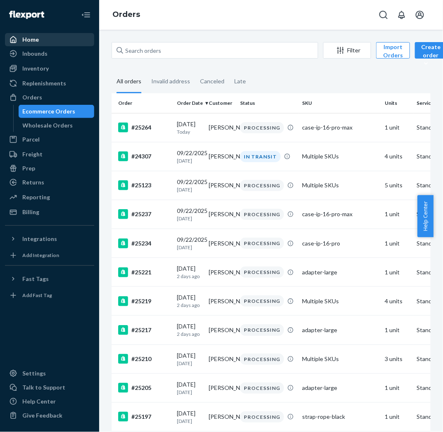
click at [50, 33] on link "Home" at bounding box center [49, 39] width 89 height 13
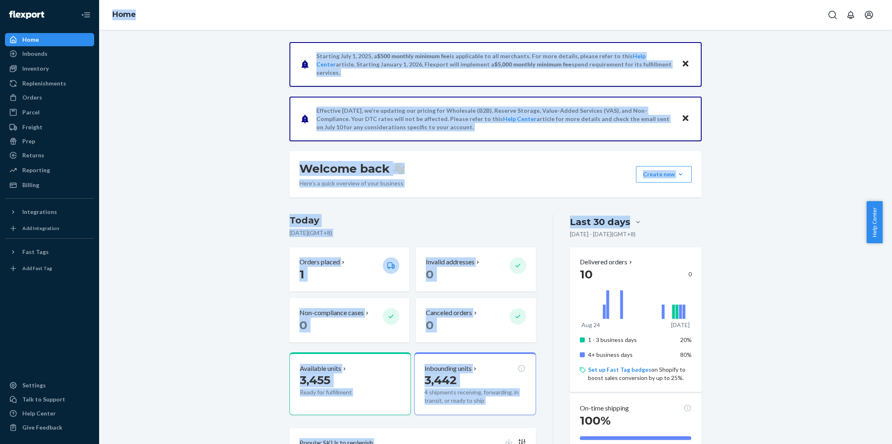
drag, startPoint x: 549, startPoint y: 240, endPoint x: 0, endPoint y: 488, distance: 602.7
click at [0, 442] on html "Home Inbounds Shipping Plans Problems Inventory Products Replenishments Orders …" at bounding box center [446, 222] width 892 height 444
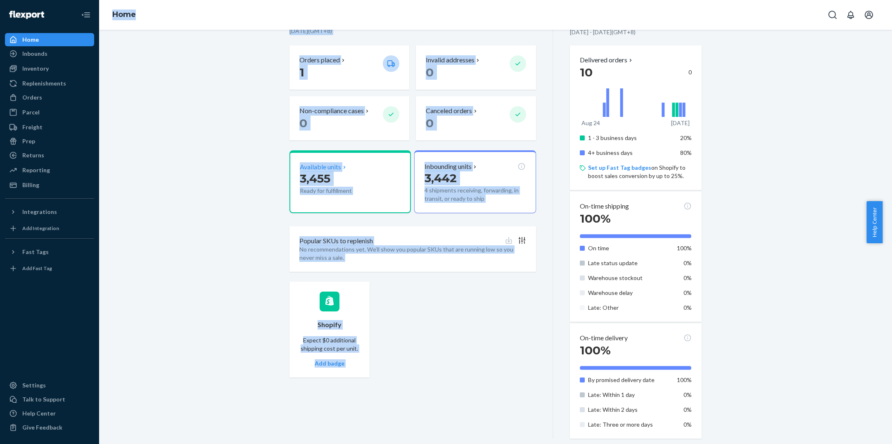
drag, startPoint x: 318, startPoint y: 185, endPoint x: 373, endPoint y: 204, distance: 57.9
click at [373, 204] on div "Available units 3,455 Ready for fulfillment" at bounding box center [349, 181] width 121 height 63
